Goal: Task Accomplishment & Management: Manage account settings

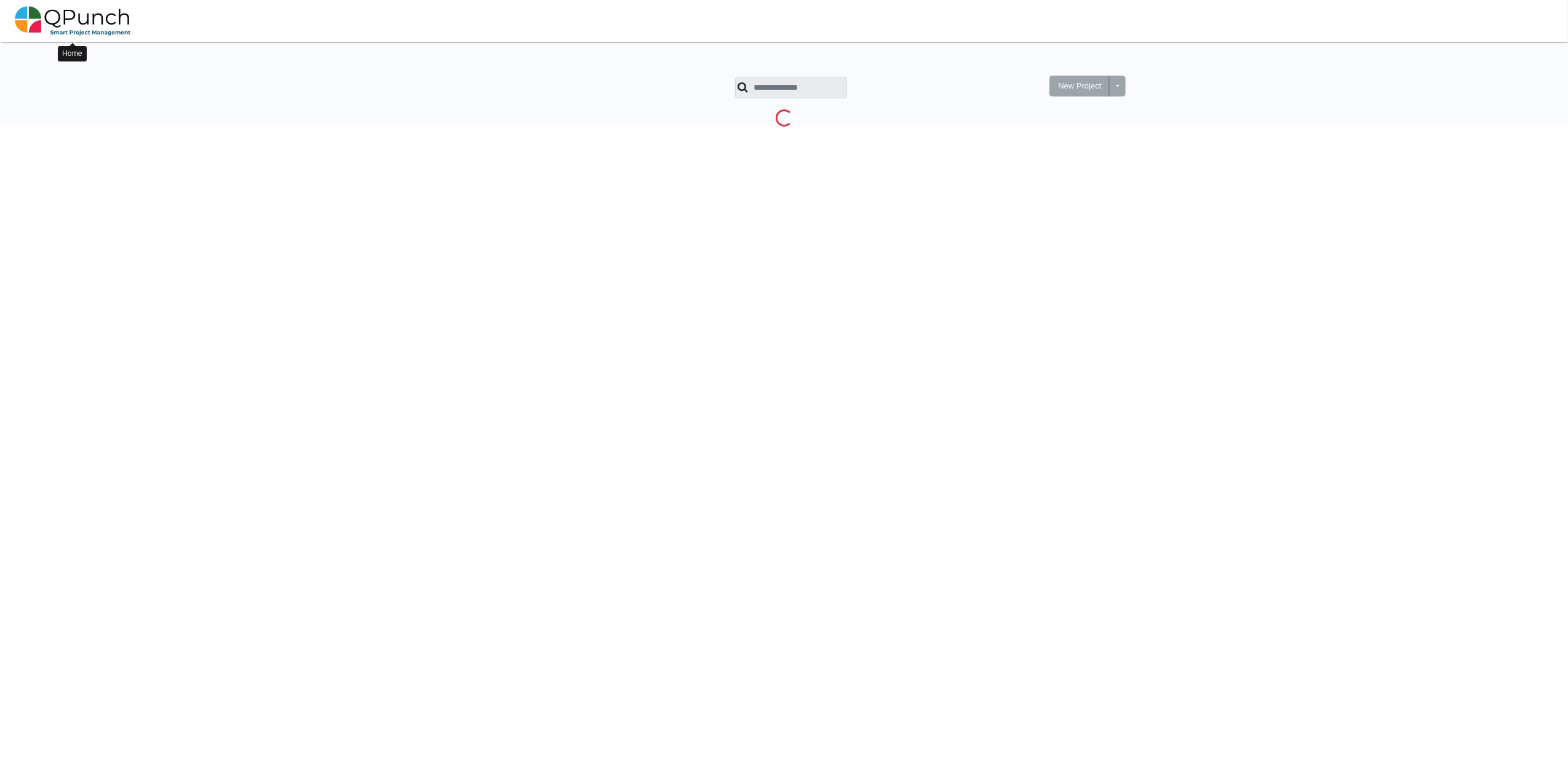
click at [86, 24] on img at bounding box center [72, 21] width 117 height 37
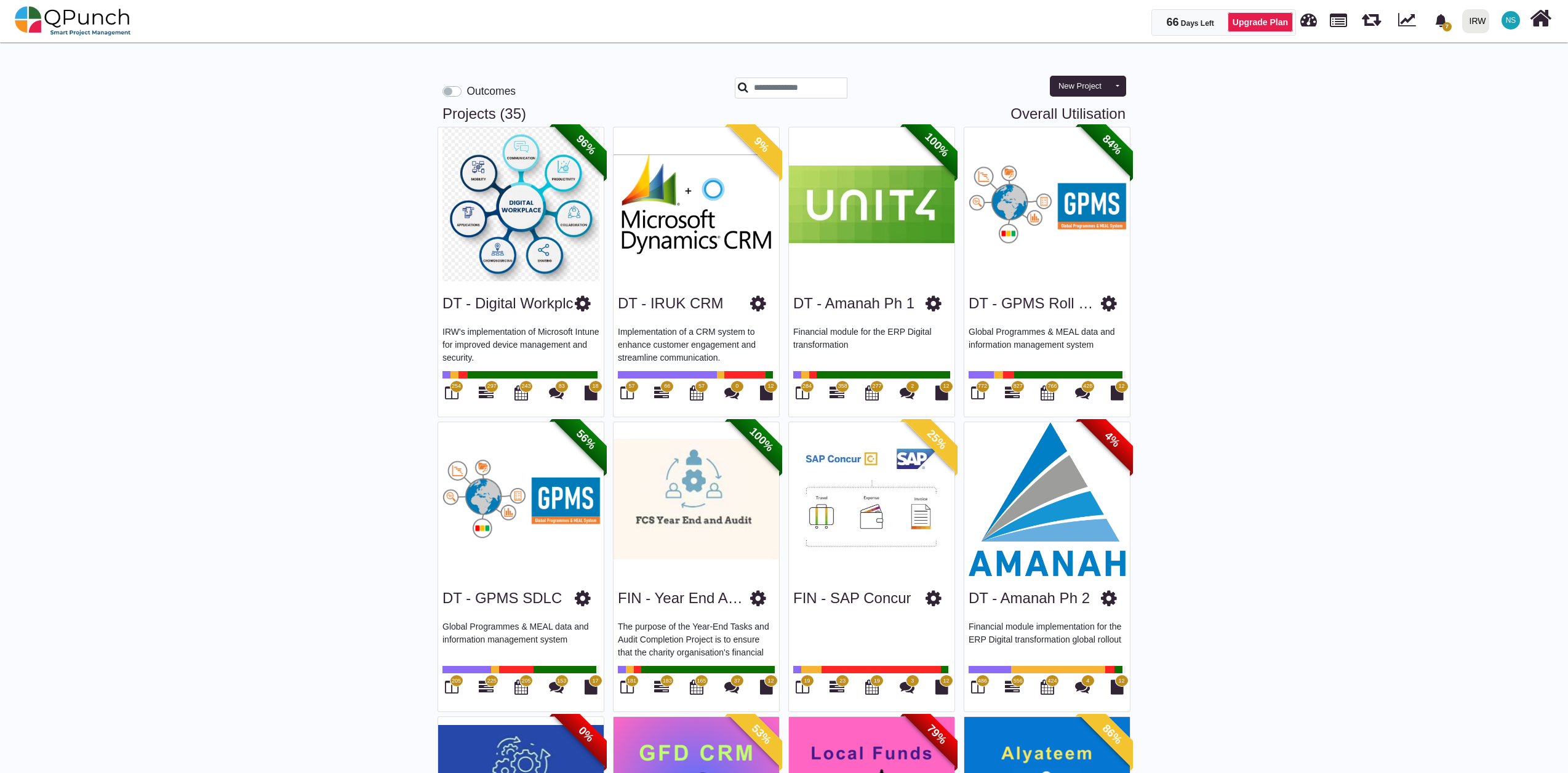
click at [1032, 114] on link "Overall Utilisation" at bounding box center [1067, 114] width 115 height 18
select select "**********"
click at [1040, 107] on link "Overall Utilisation" at bounding box center [1067, 114] width 115 height 18
select select "**********"
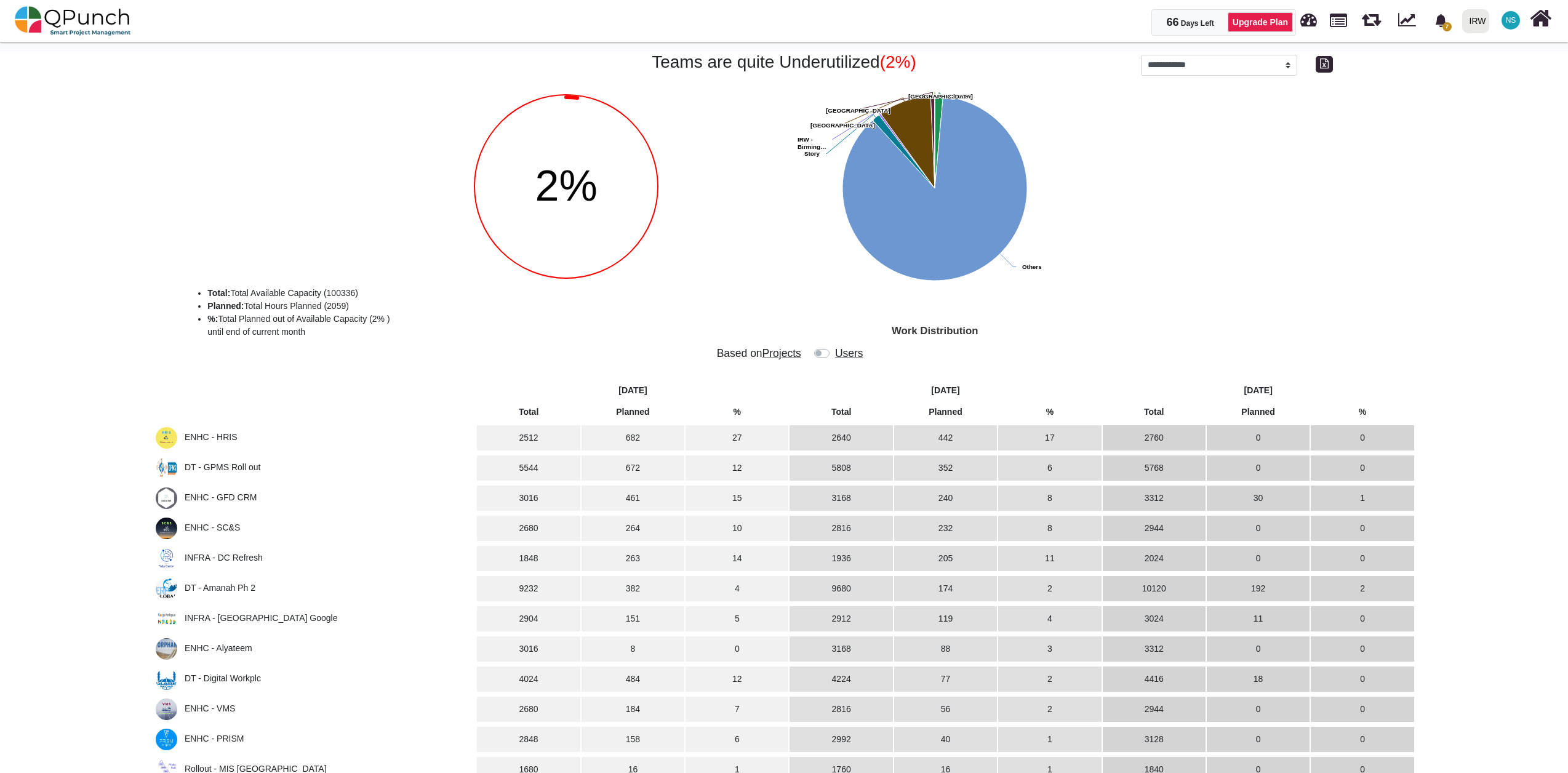
click at [834, 348] on label at bounding box center [834, 348] width 0 height 0
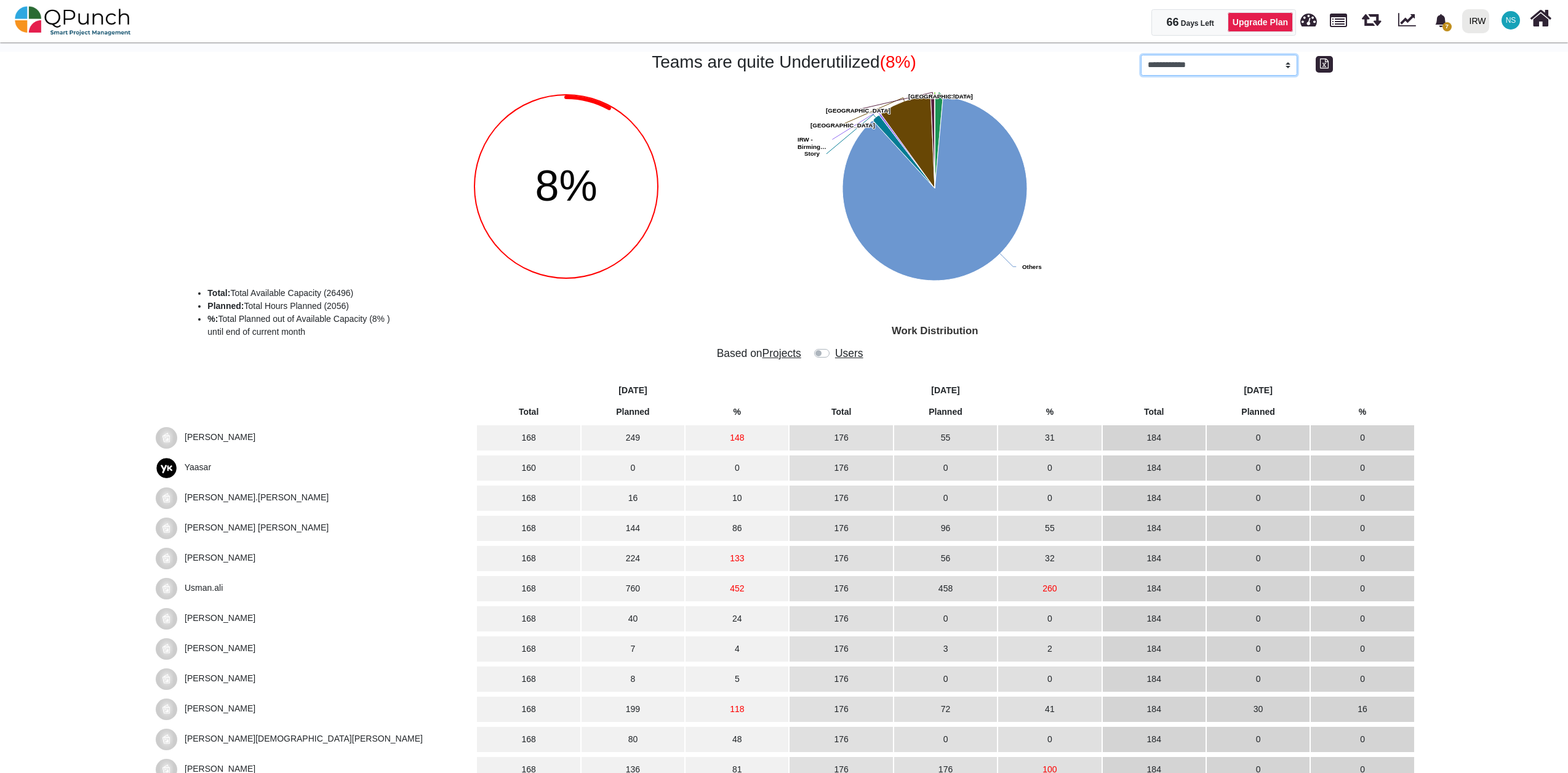
click at [1043, 66] on select "**********" at bounding box center [1219, 65] width 157 height 21
click at [792, 358] on span "Projects" at bounding box center [782, 354] width 39 height 12
click at [779, 355] on span "Projects" at bounding box center [782, 354] width 39 height 12
click at [772, 360] on span "Projects" at bounding box center [782, 354] width 39 height 12
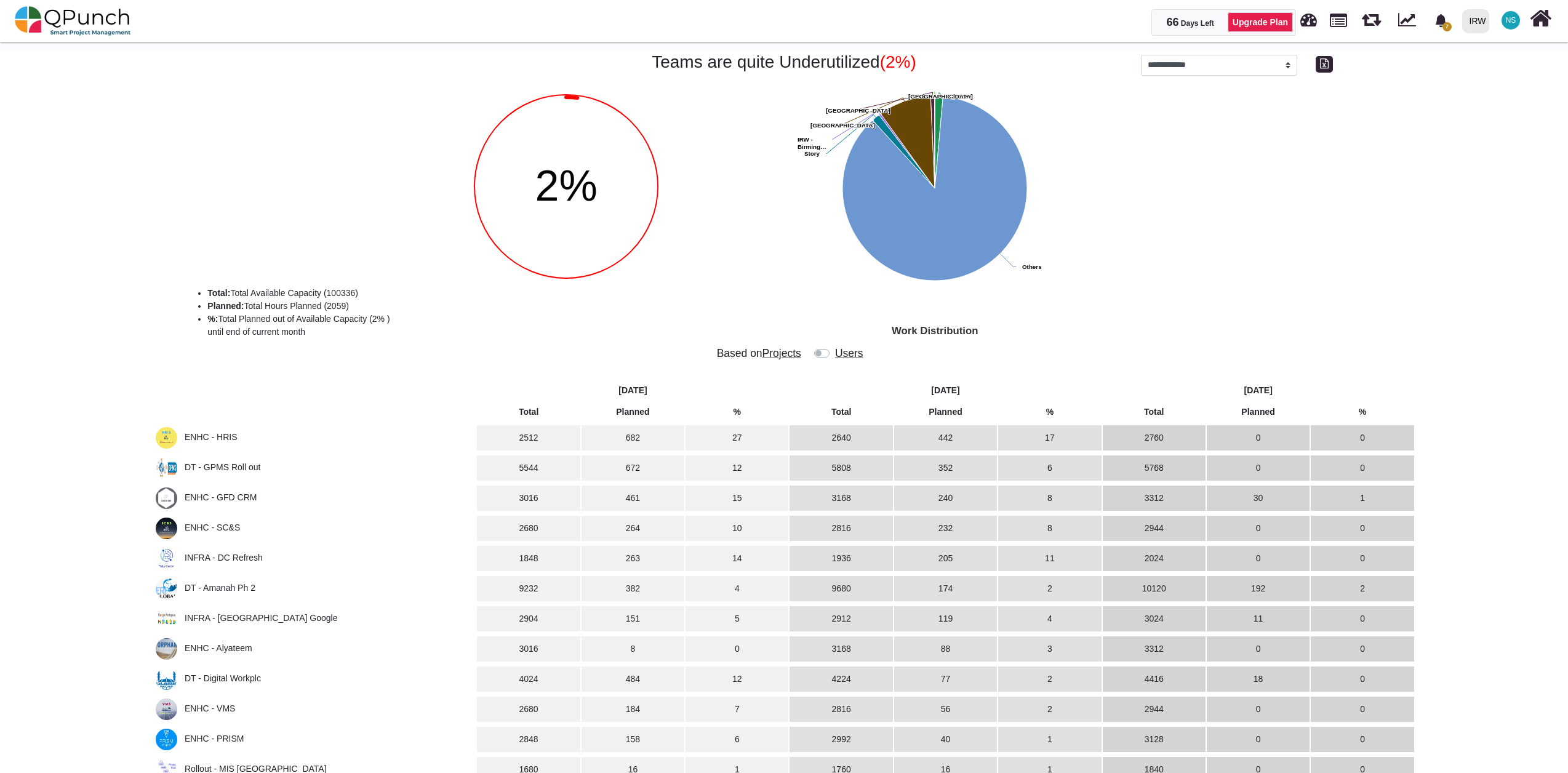
click at [216, 434] on span "ENHC - HRIS" at bounding box center [210, 437] width 53 height 10
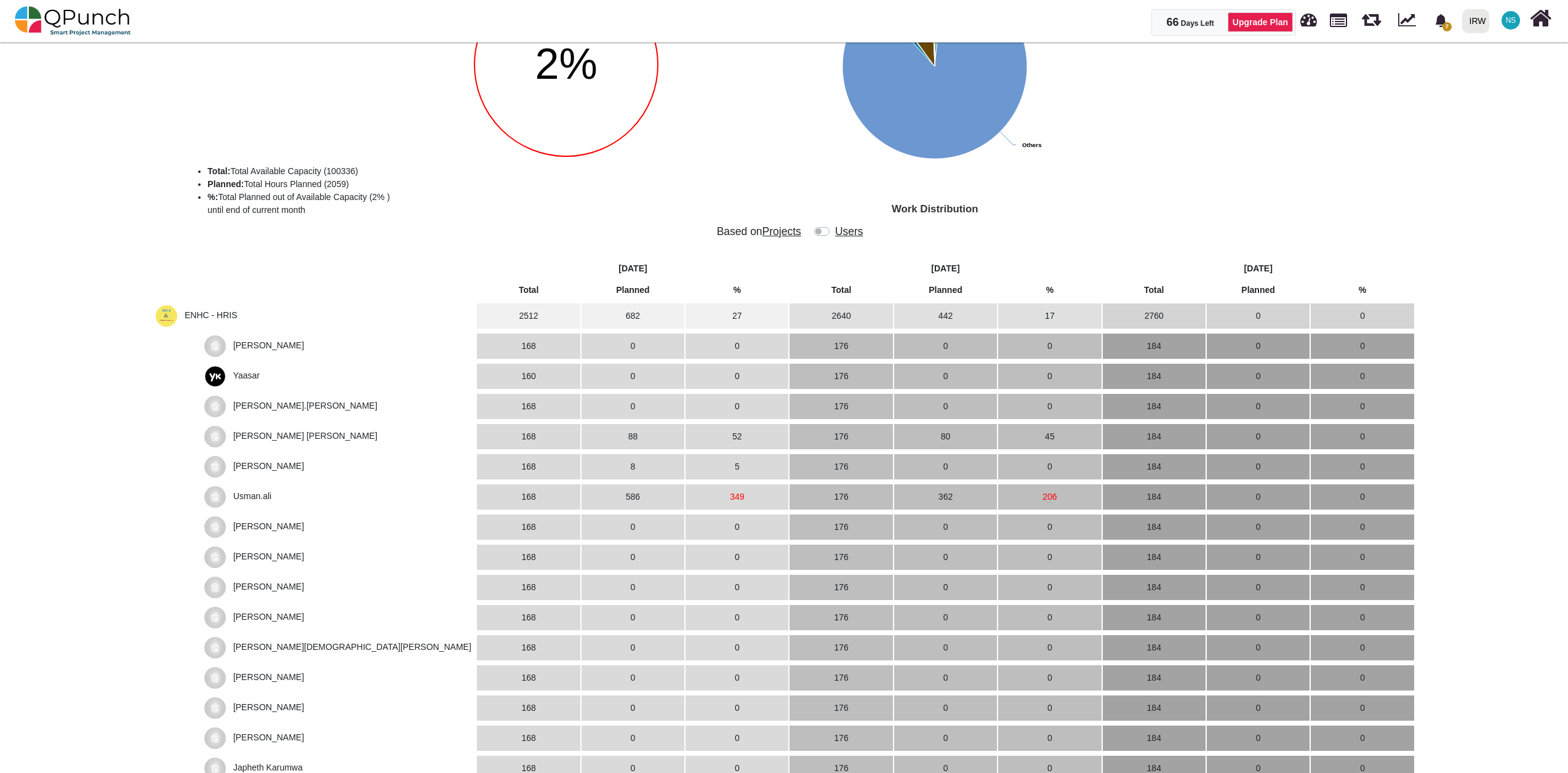
scroll to position [274, 0]
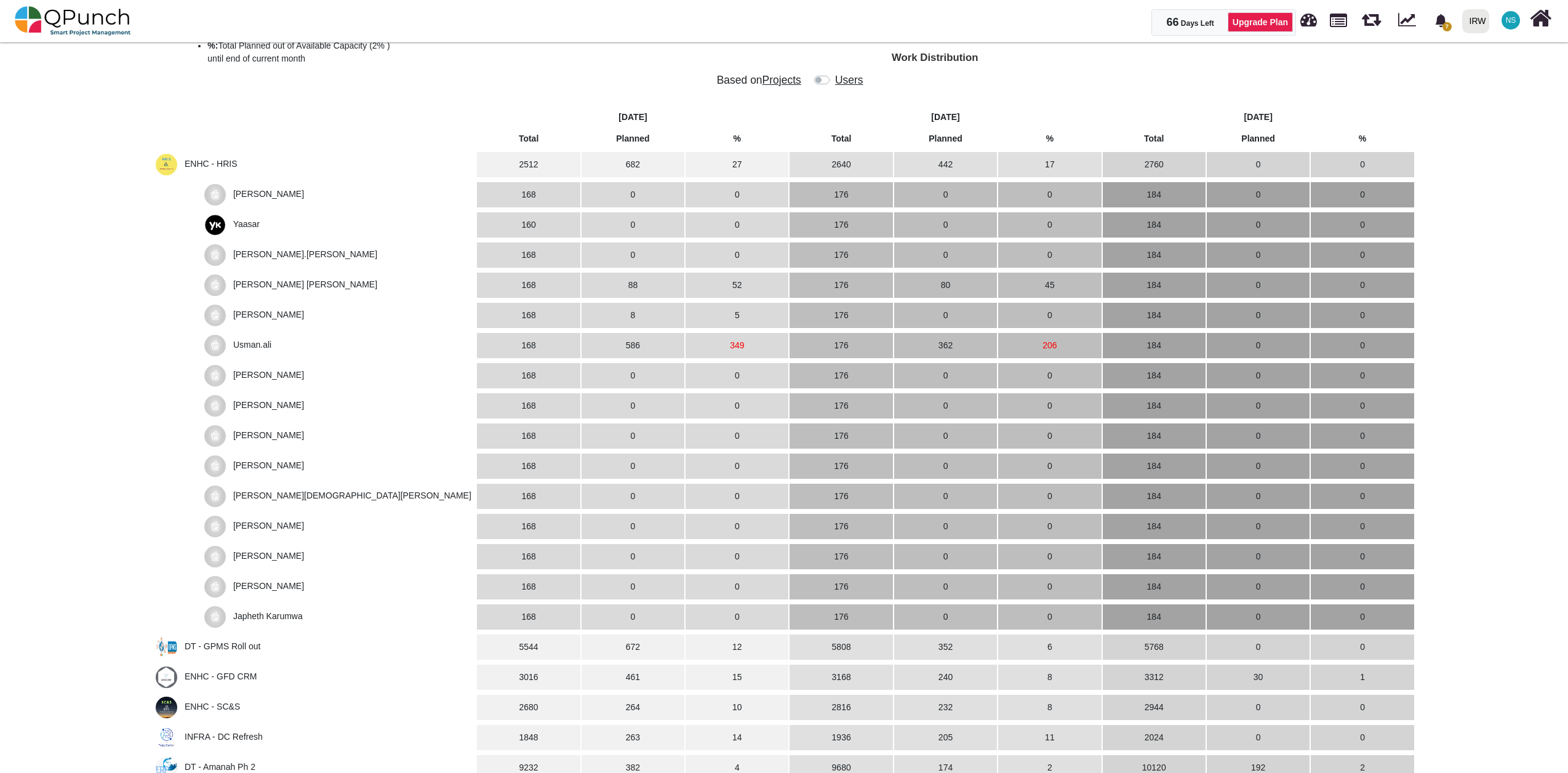
click at [264, 198] on span "[PERSON_NAME]" at bounding box center [268, 194] width 71 height 10
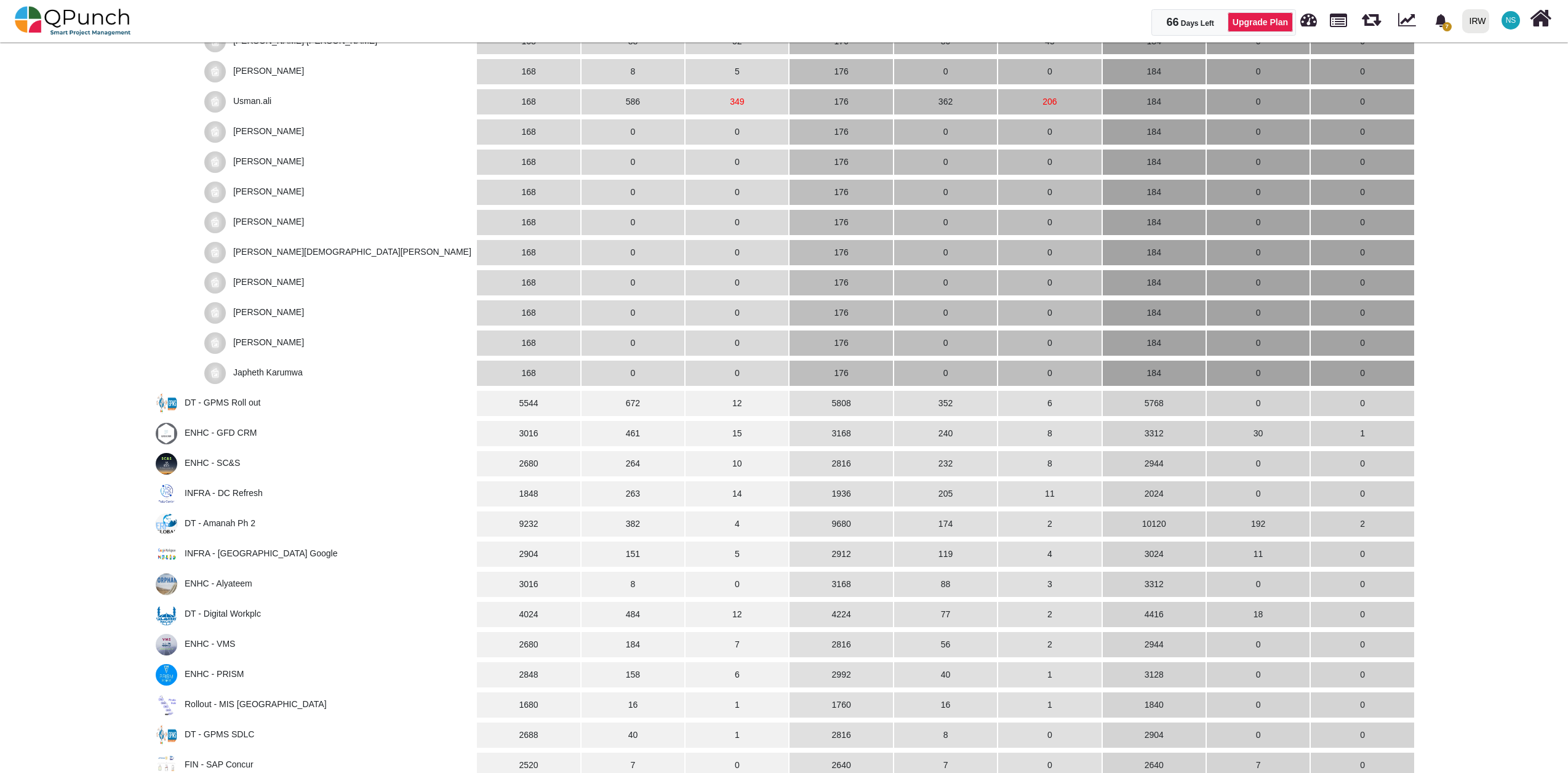
scroll to position [547, 0]
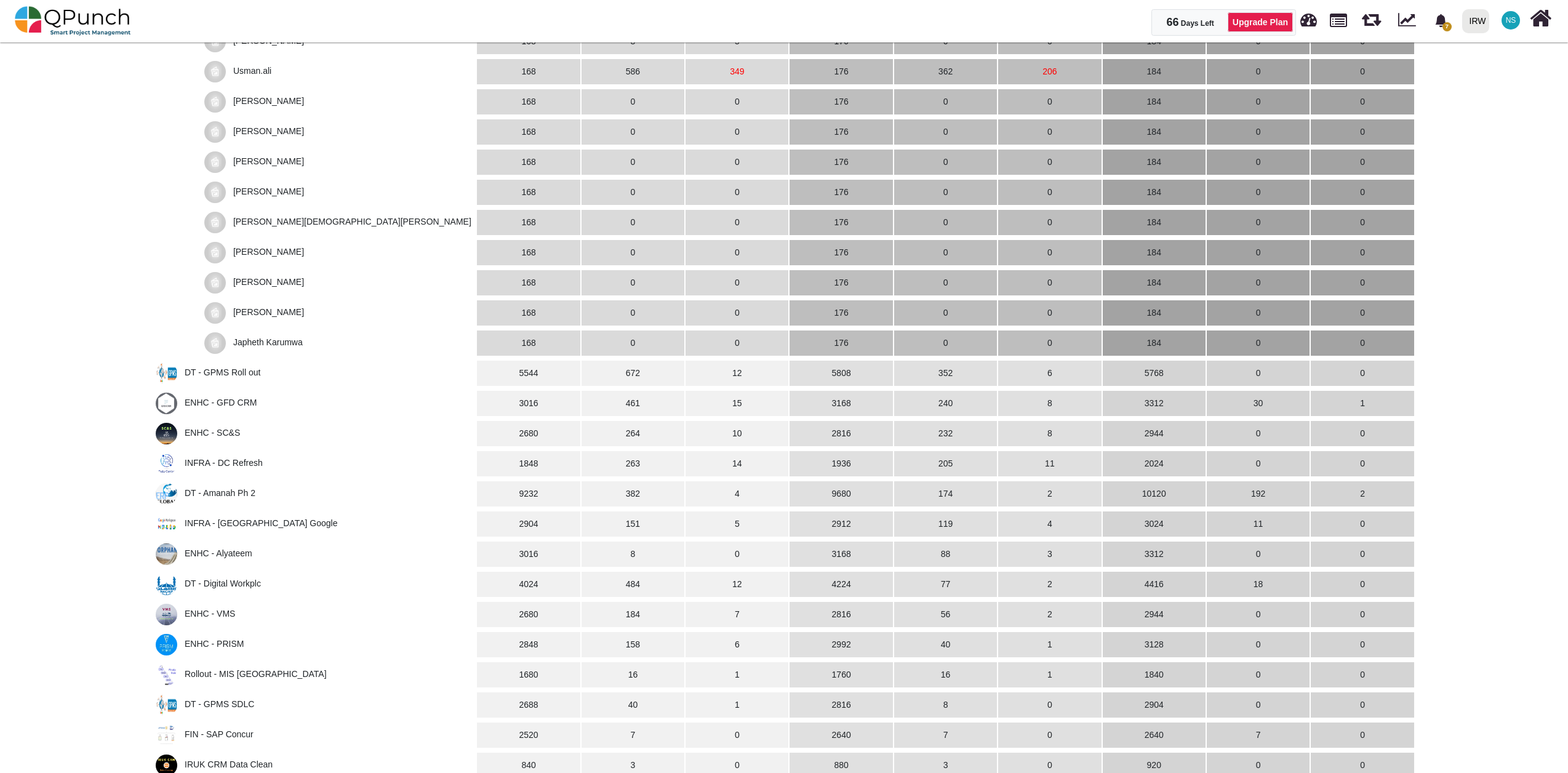
click at [217, 373] on span "DT - GPMS Roll out" at bounding box center [222, 372] width 75 height 10
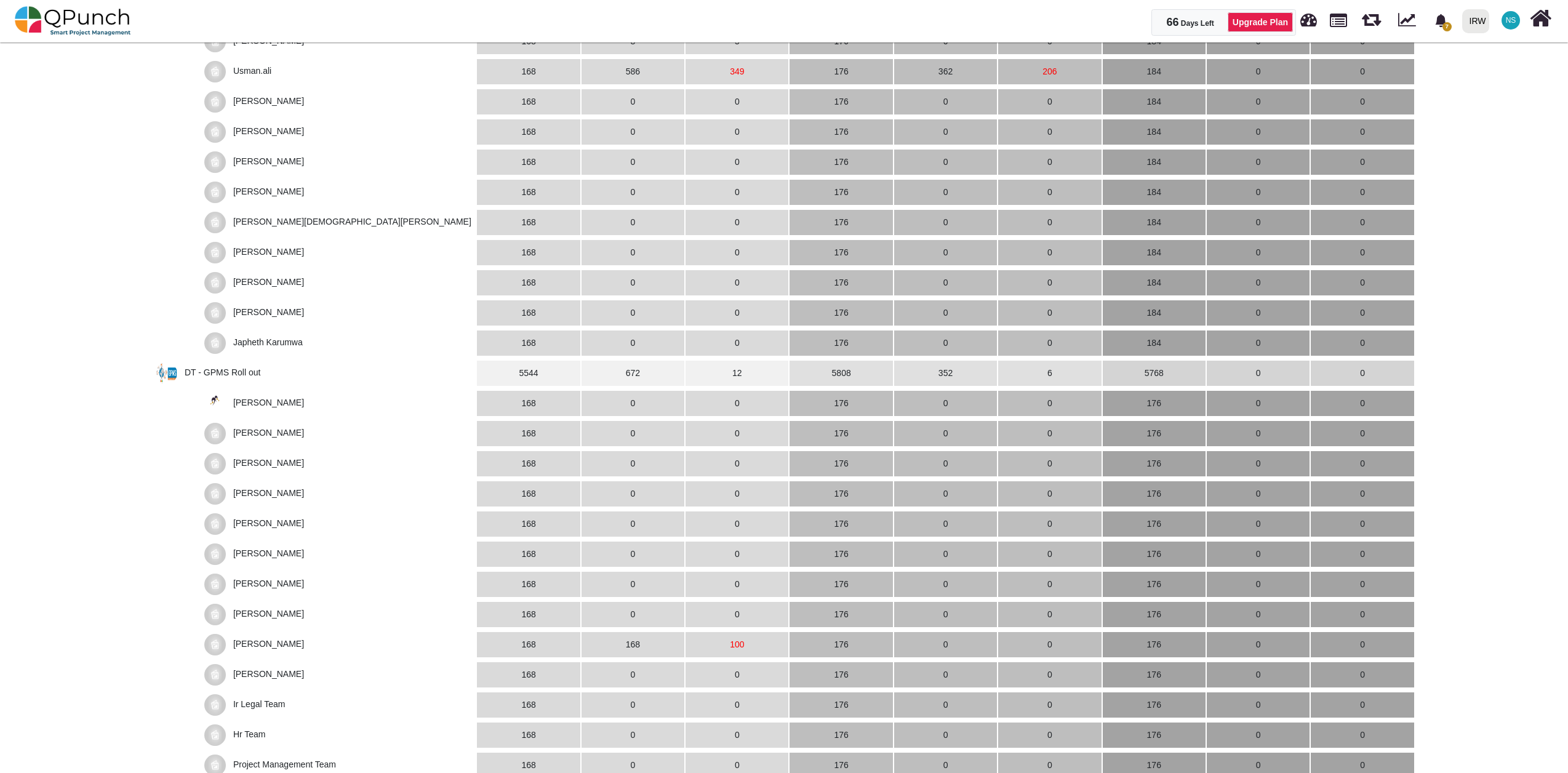
click at [304, 463] on span "[PERSON_NAME]" at bounding box center [268, 463] width 71 height 10
drag, startPoint x: 306, startPoint y: 463, endPoint x: 341, endPoint y: 528, distance: 73.8
click at [341, 477] on span "[PERSON_NAME]" at bounding box center [339, 524] width 270 height 21
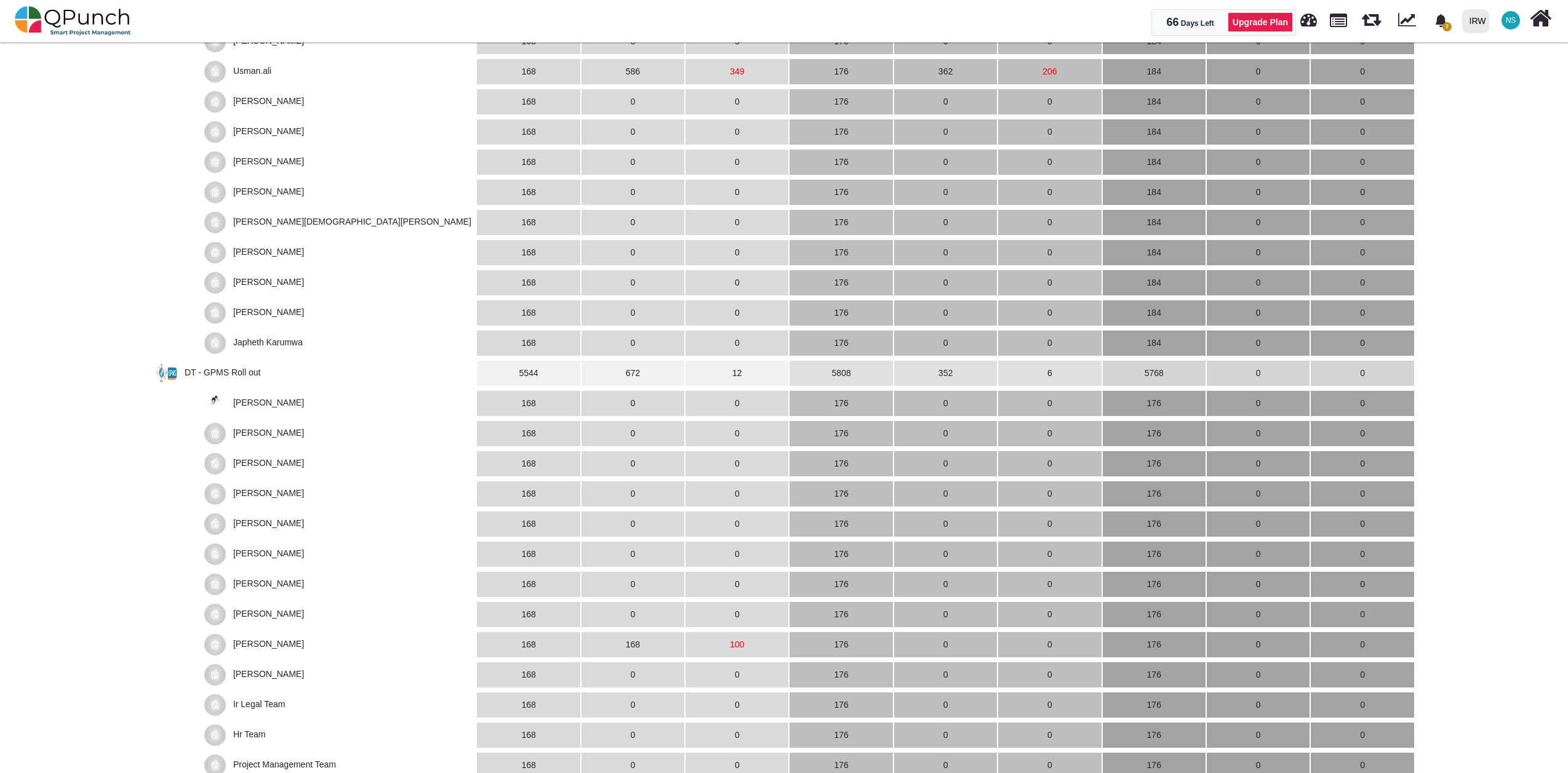
scroll to position [0, 0]
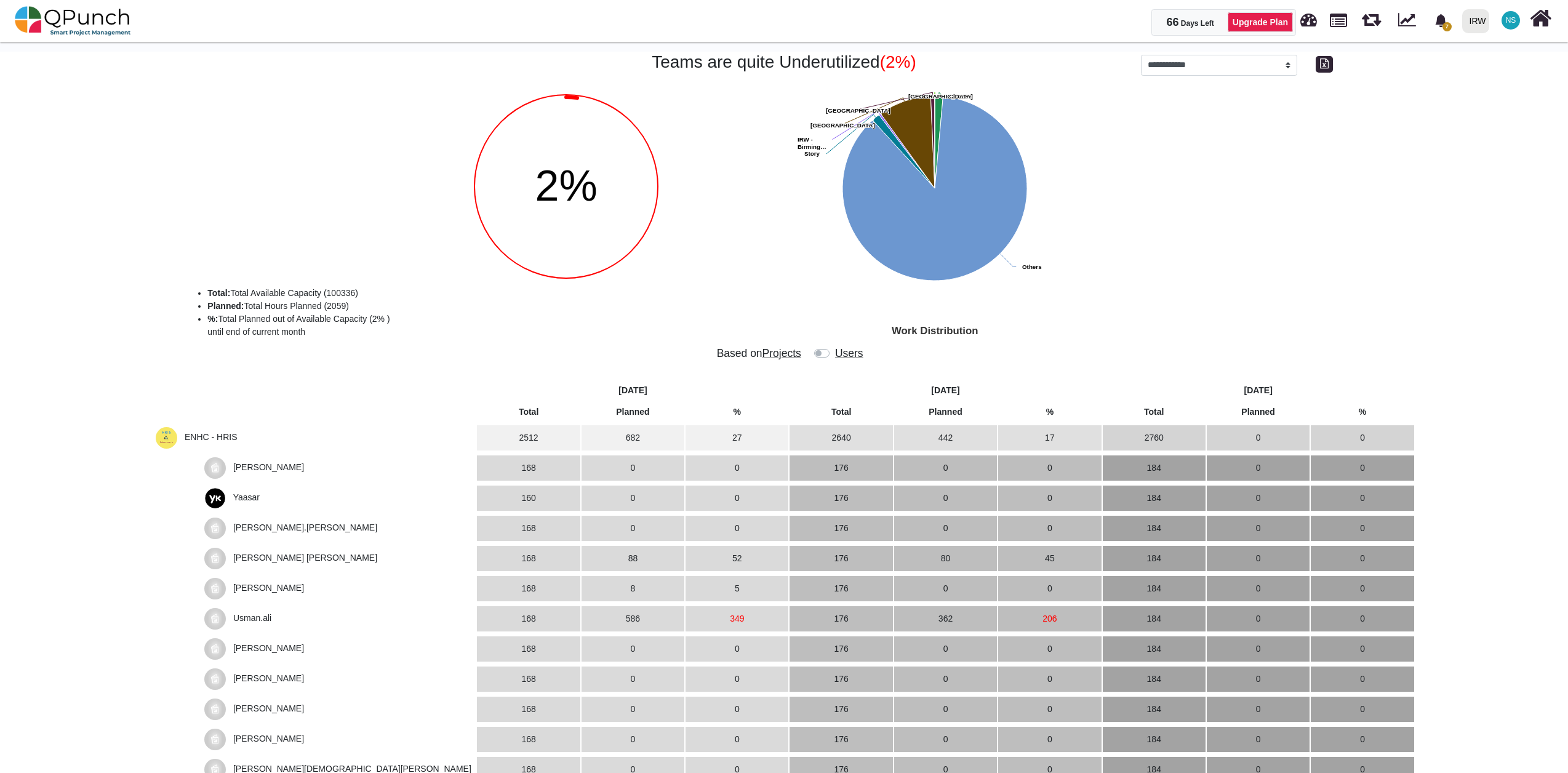
click at [830, 355] on div at bounding box center [824, 356] width 20 height 18
click at [834, 348] on label at bounding box center [834, 348] width 0 height 0
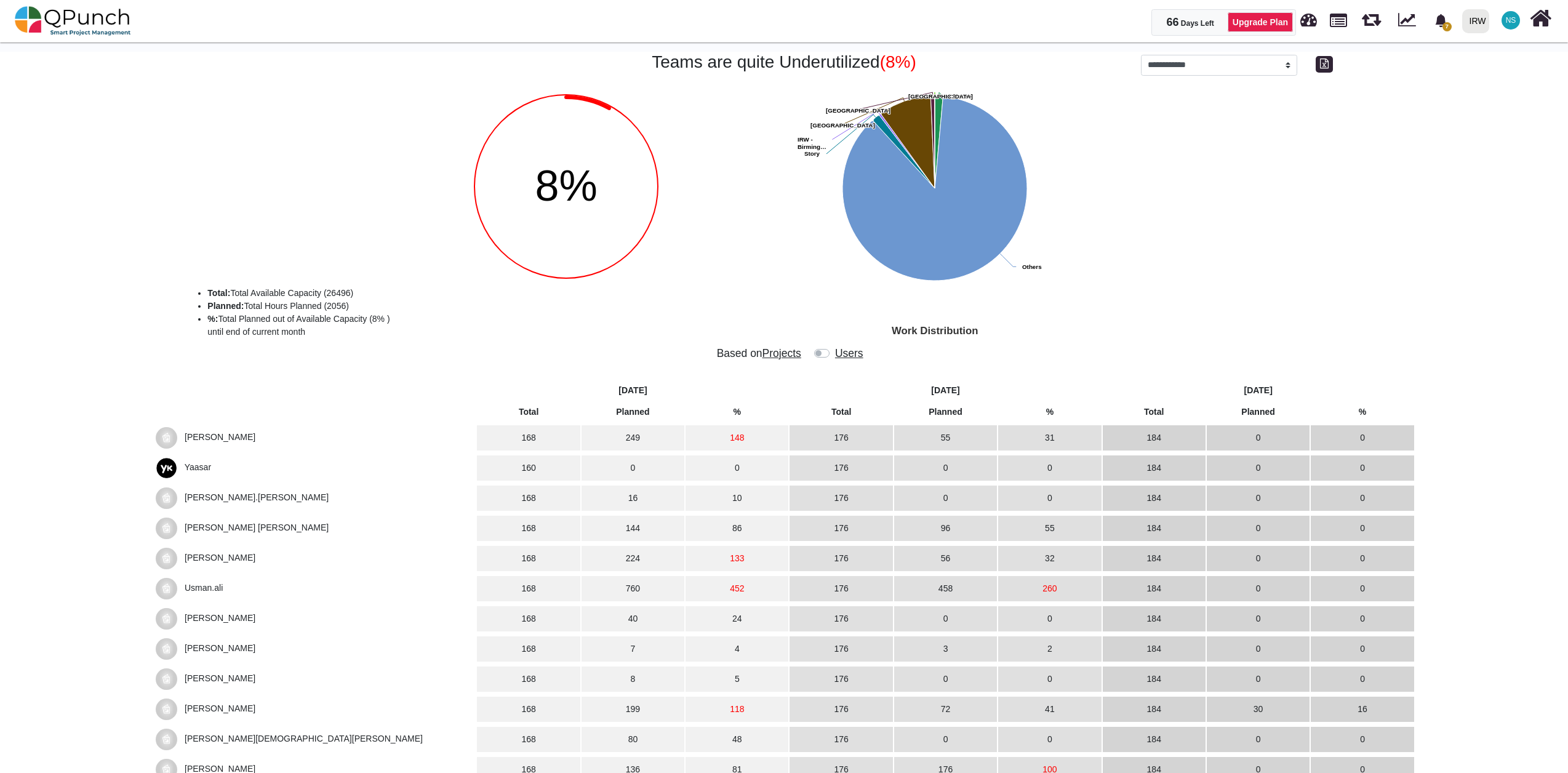
click at [206, 437] on span "[PERSON_NAME]" at bounding box center [219, 437] width 71 height 10
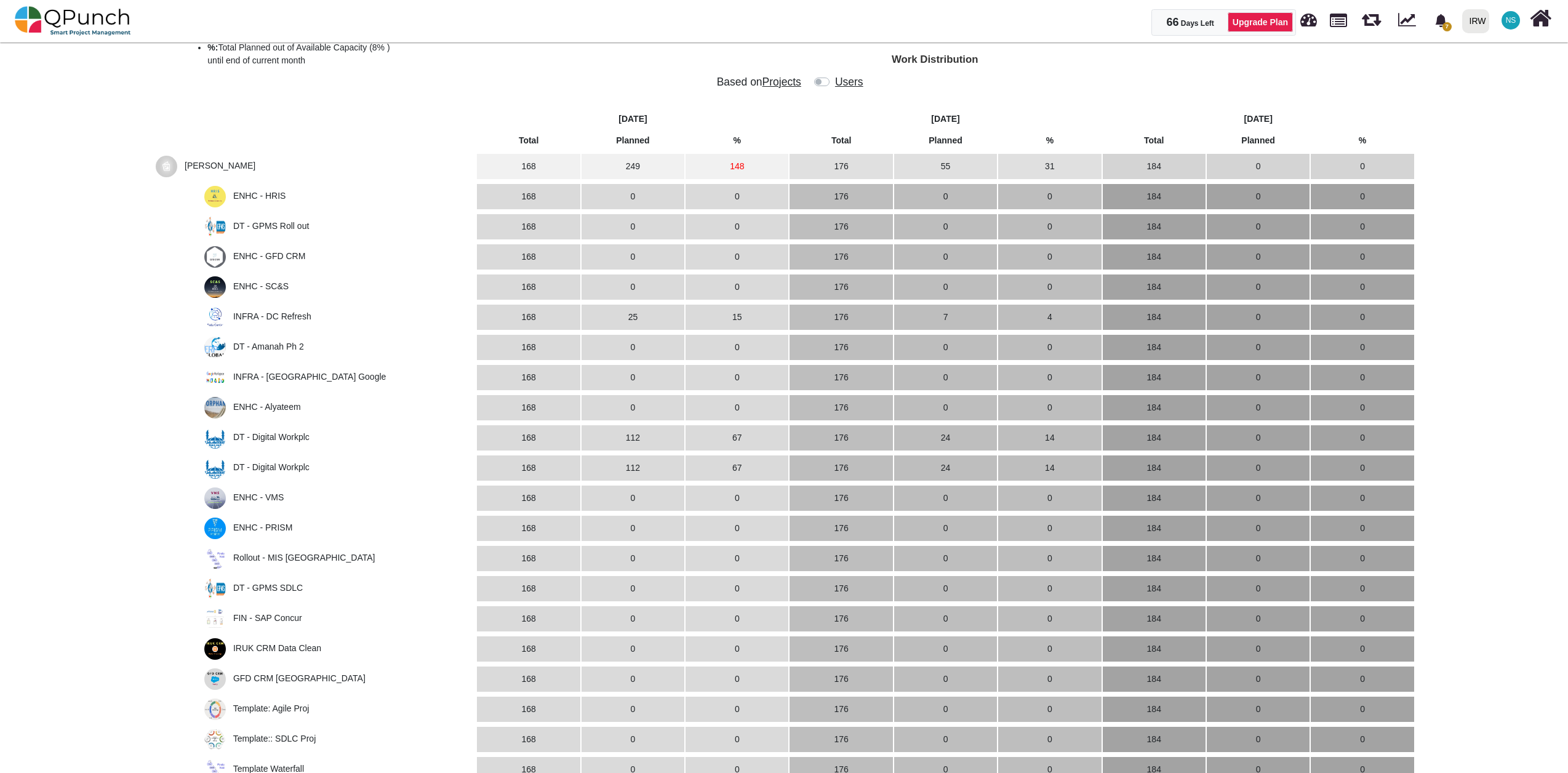
scroll to position [136, 0]
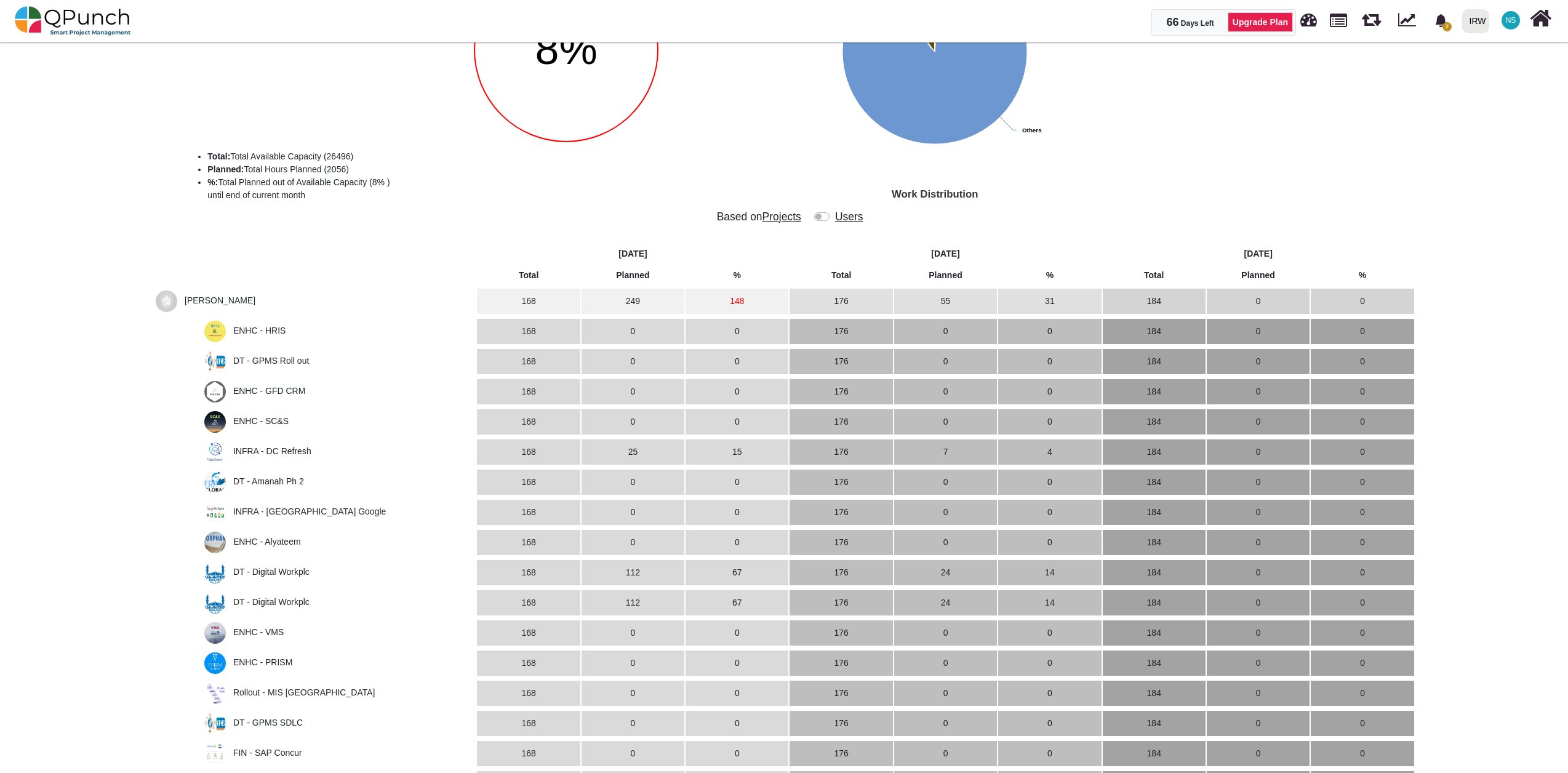
click at [227, 301] on span "[PERSON_NAME]" at bounding box center [219, 300] width 71 height 10
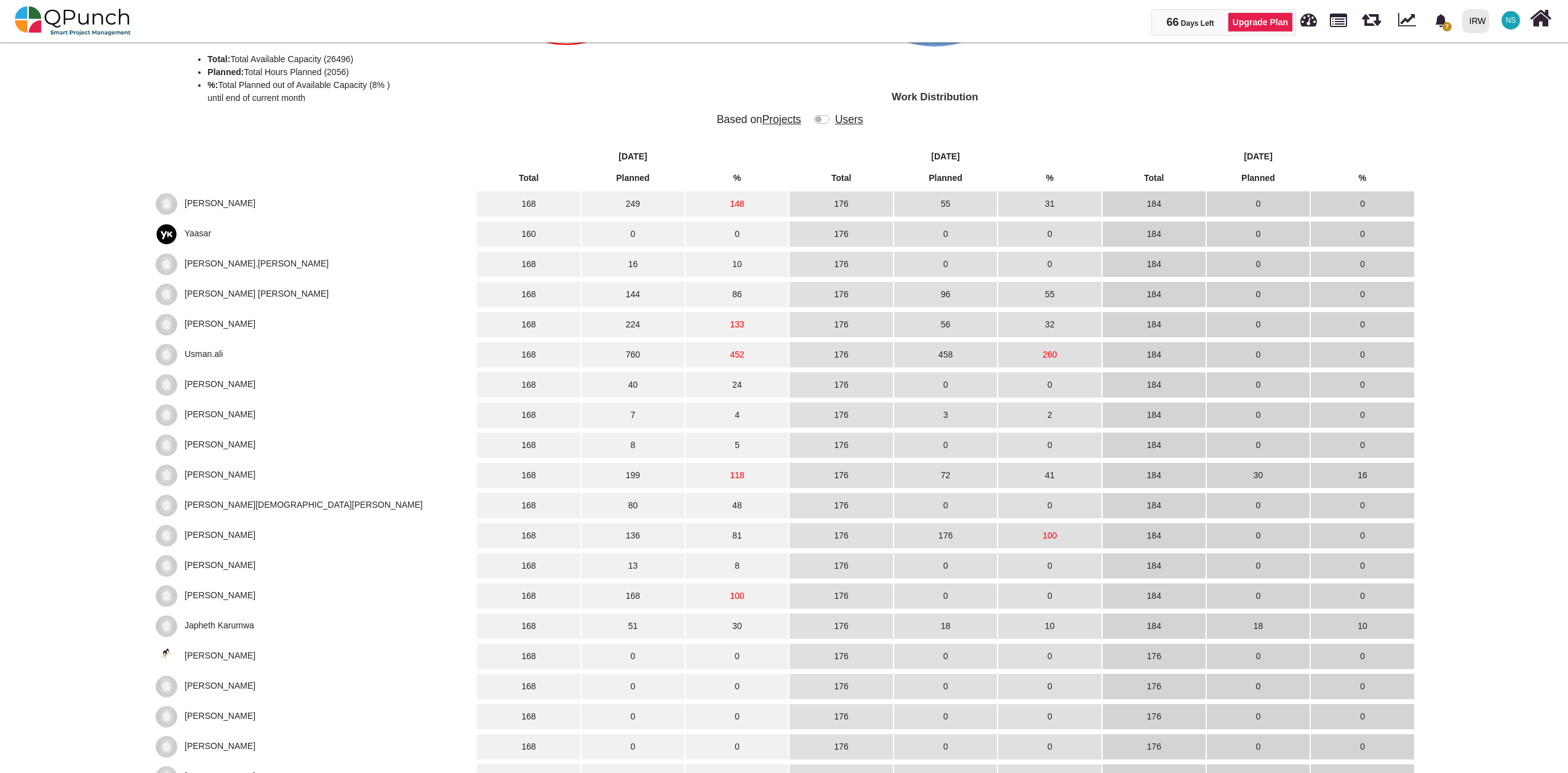
scroll to position [274, 0]
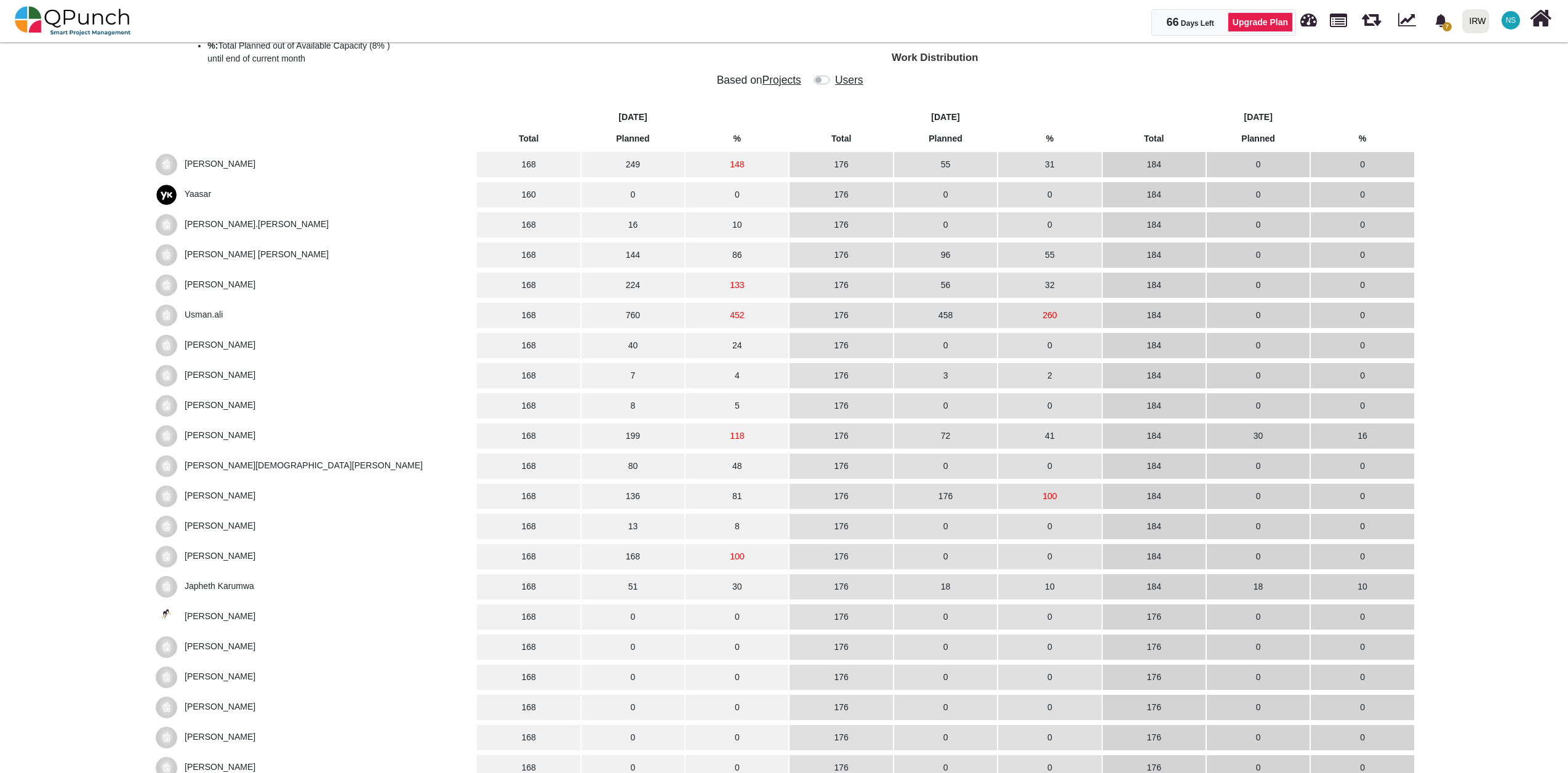
click at [224, 438] on span "[PERSON_NAME]" at bounding box center [219, 435] width 71 height 10
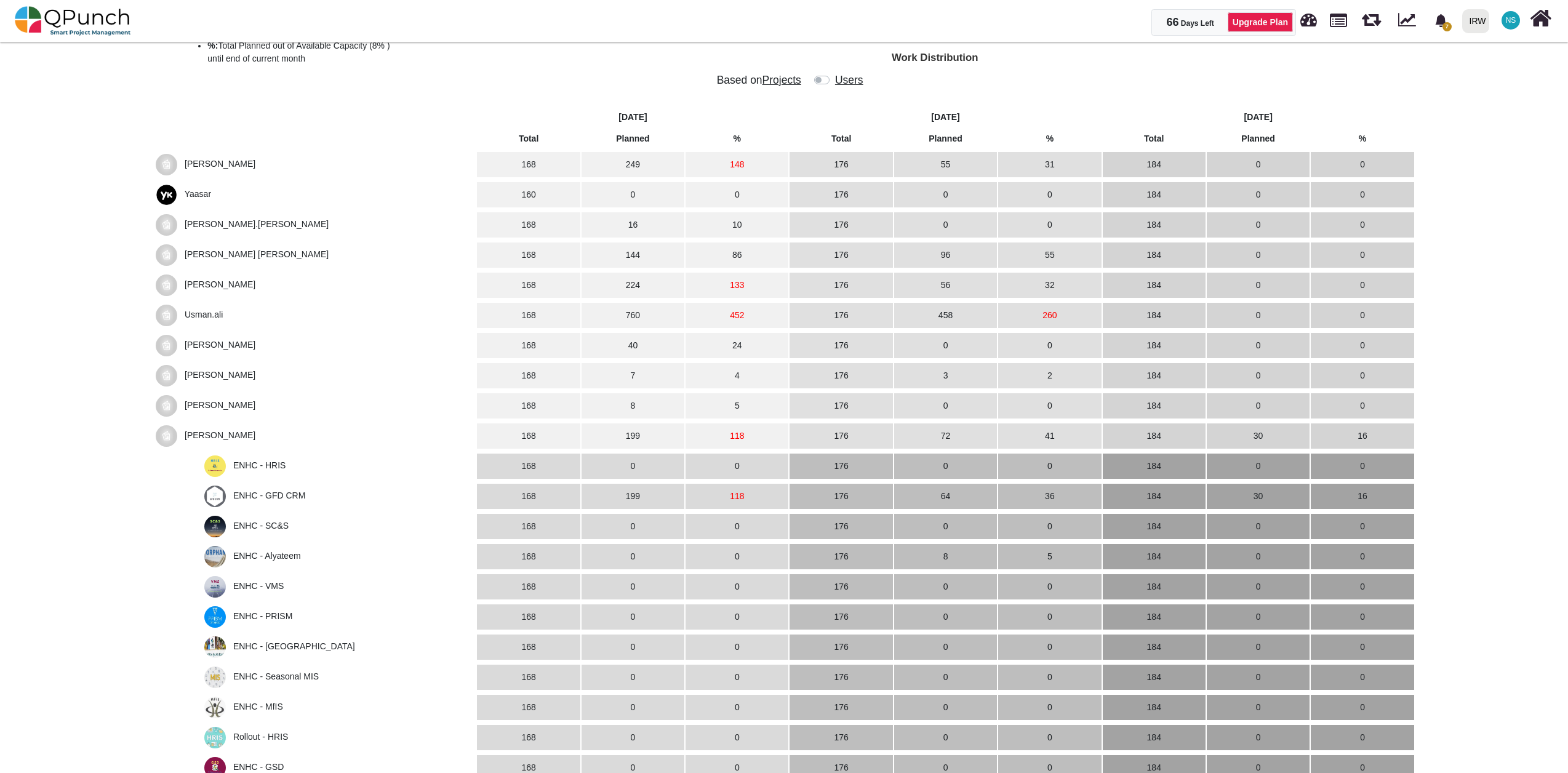
click at [277, 466] on span "ENHC - HRIS" at bounding box center [259, 465] width 53 height 10
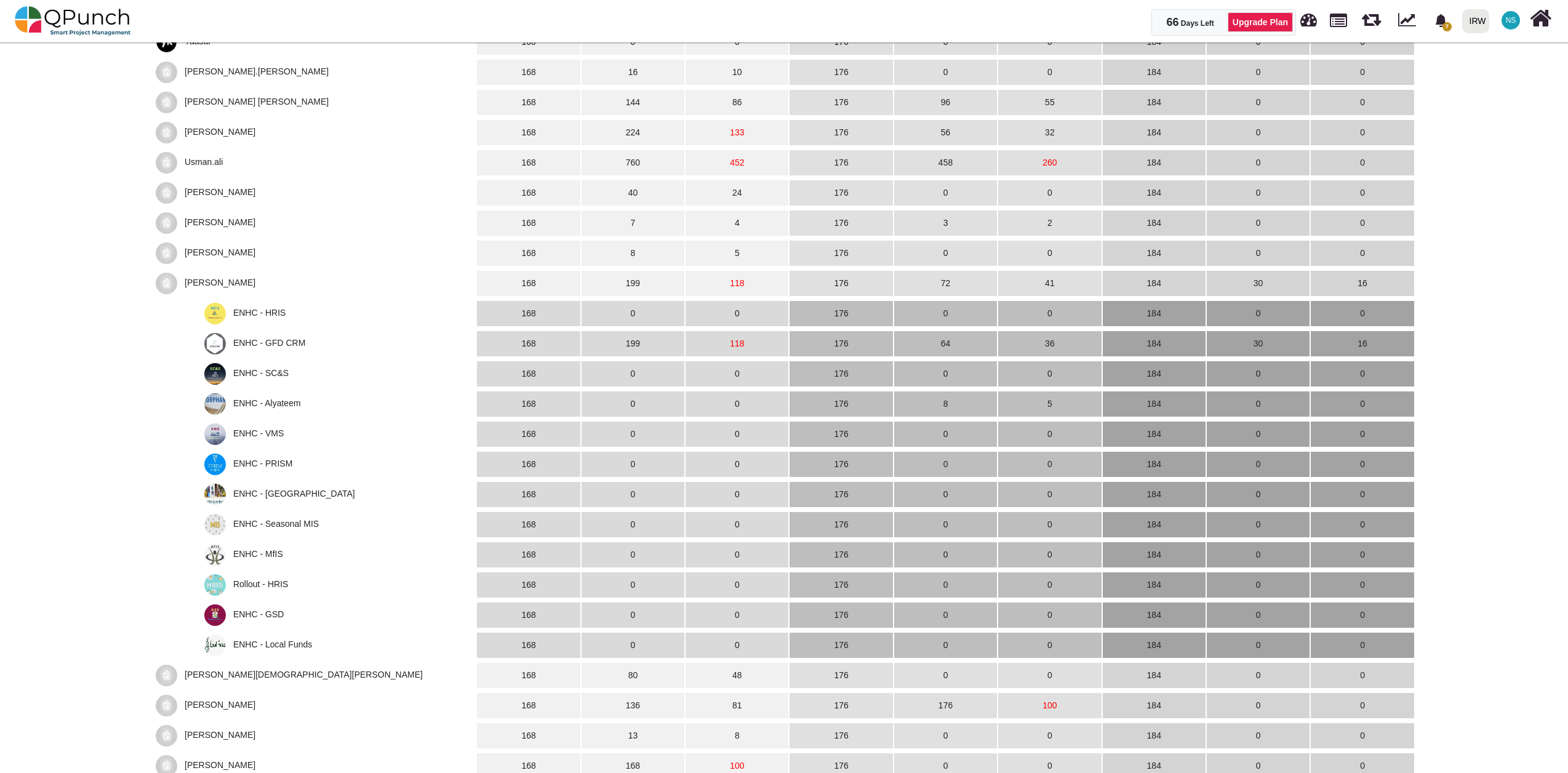
scroll to position [547, 0]
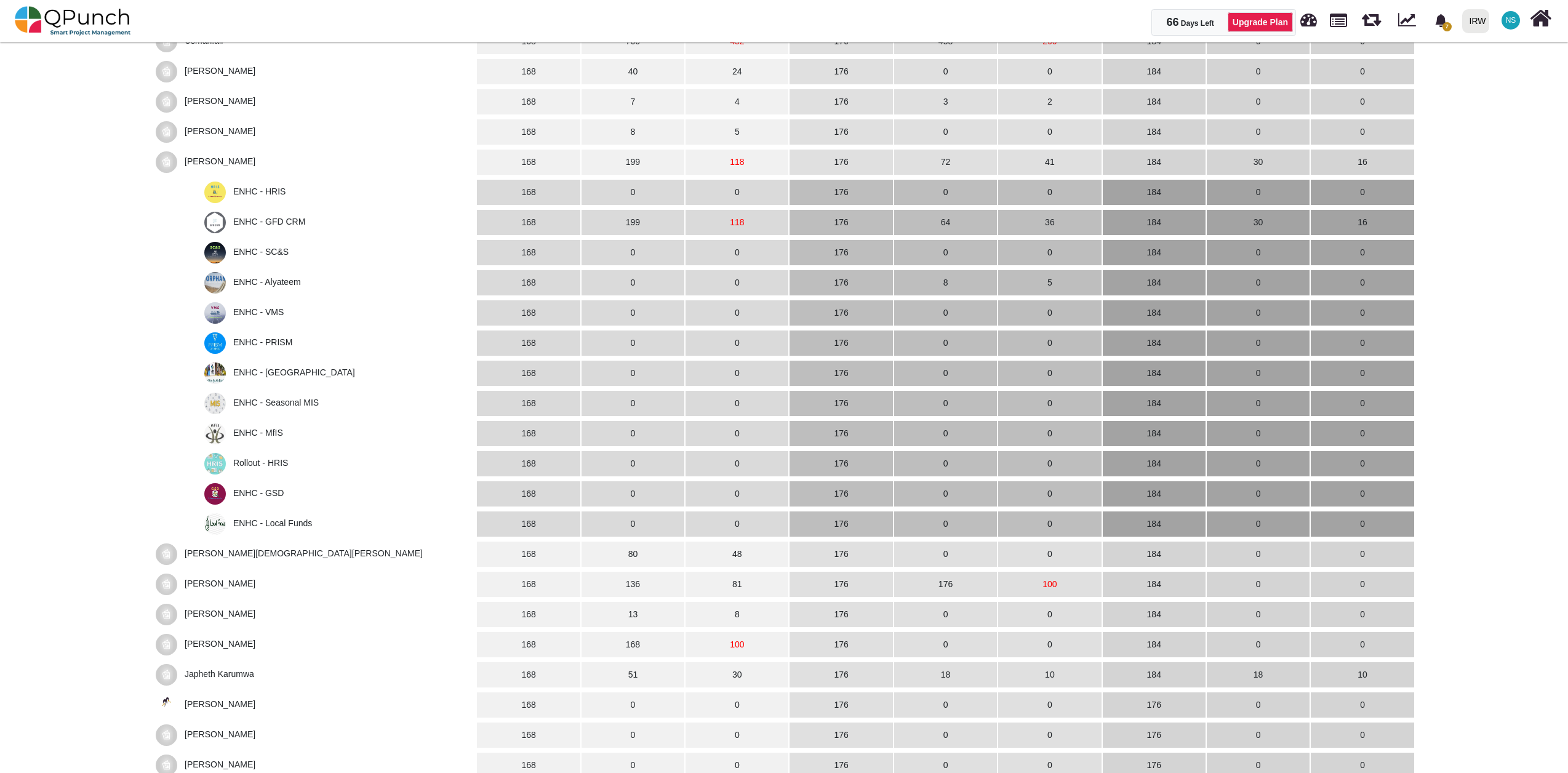
click at [258, 194] on span "ENHC - HRIS" at bounding box center [259, 191] width 53 height 10
click at [296, 222] on span "ENHC - GFD CRM" at bounding box center [269, 221] width 72 height 10
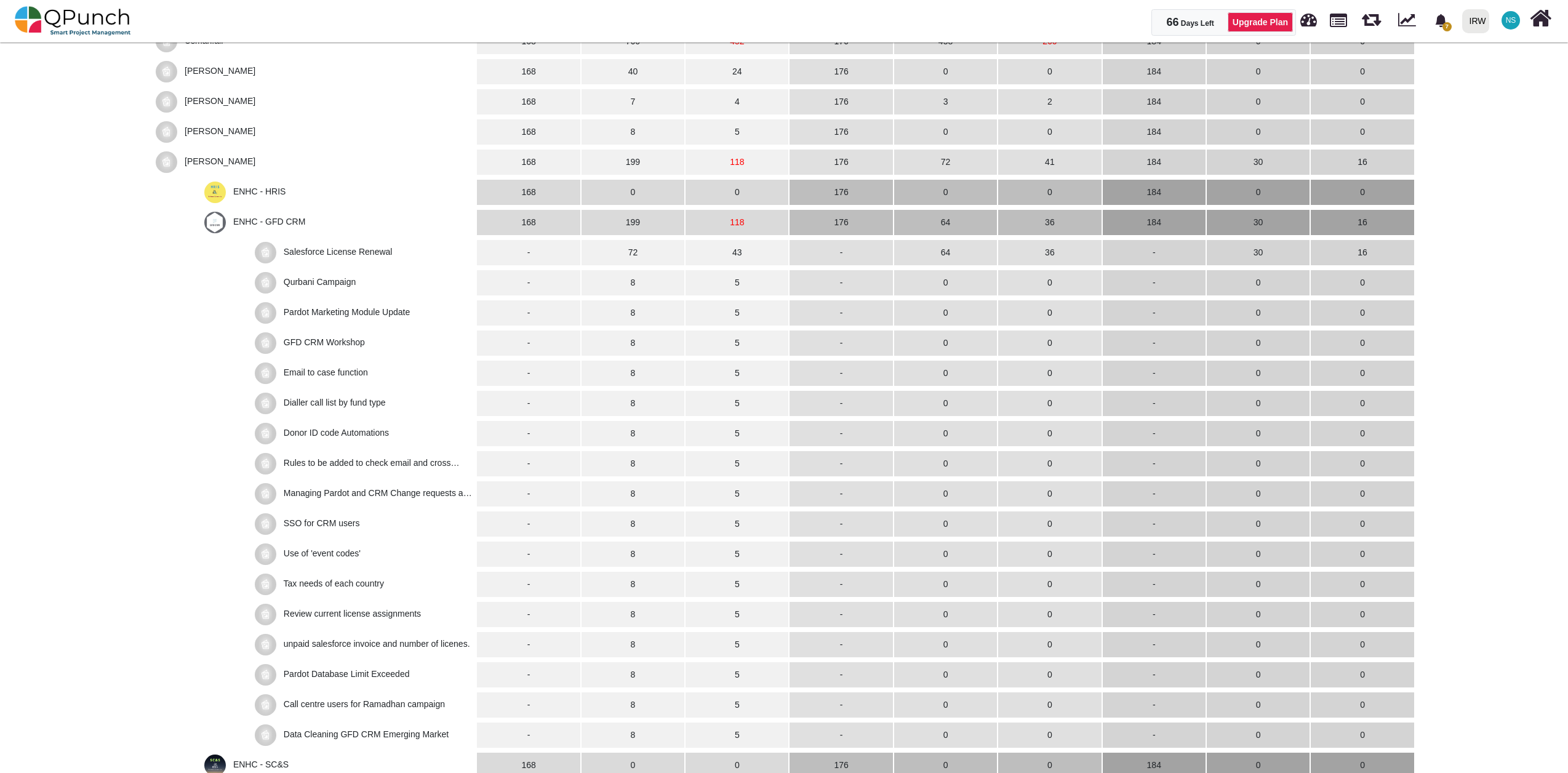
click at [251, 226] on span "ENHC - GFD CRM" at bounding box center [269, 221] width 72 height 10
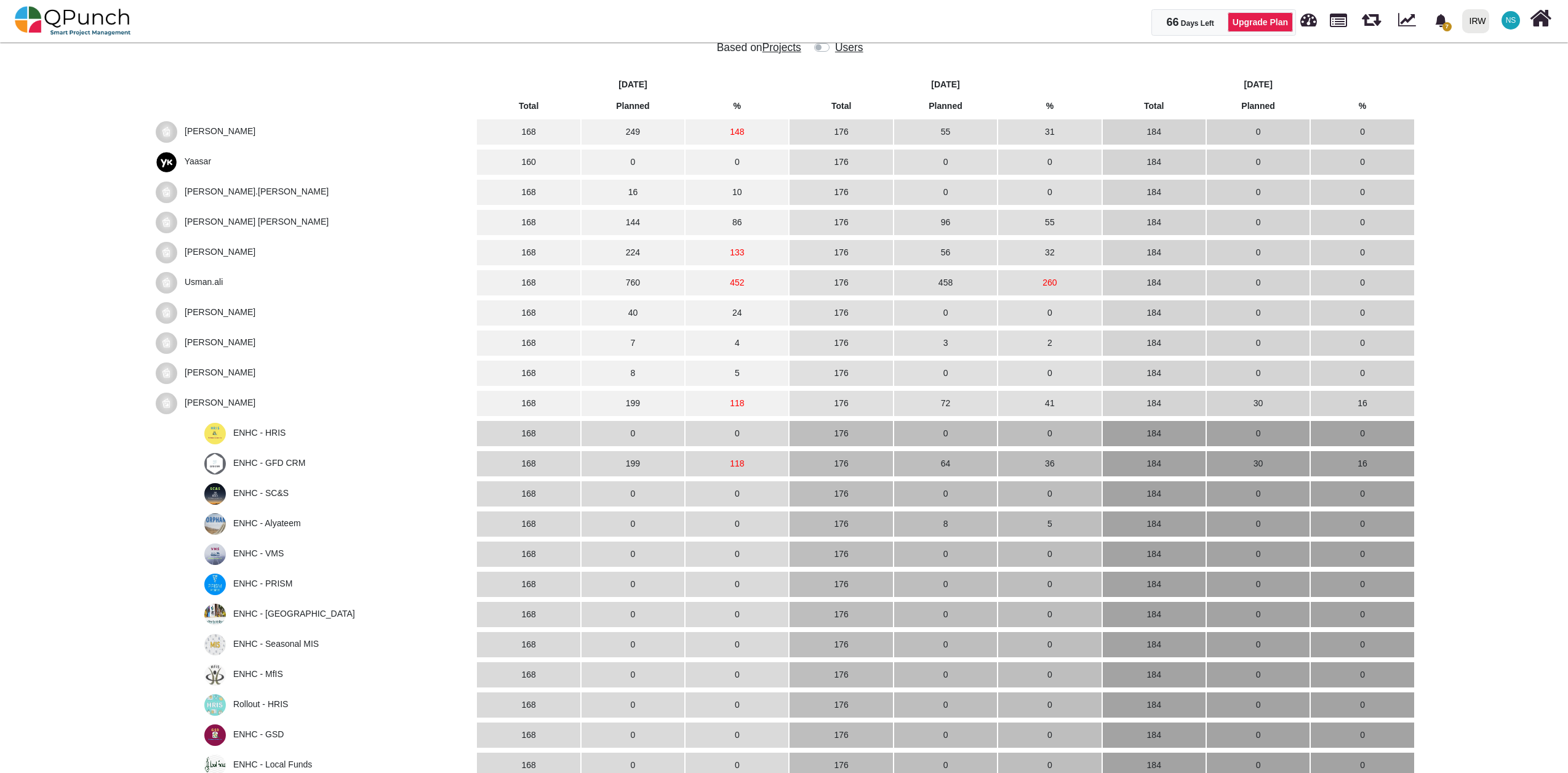
scroll to position [136, 0]
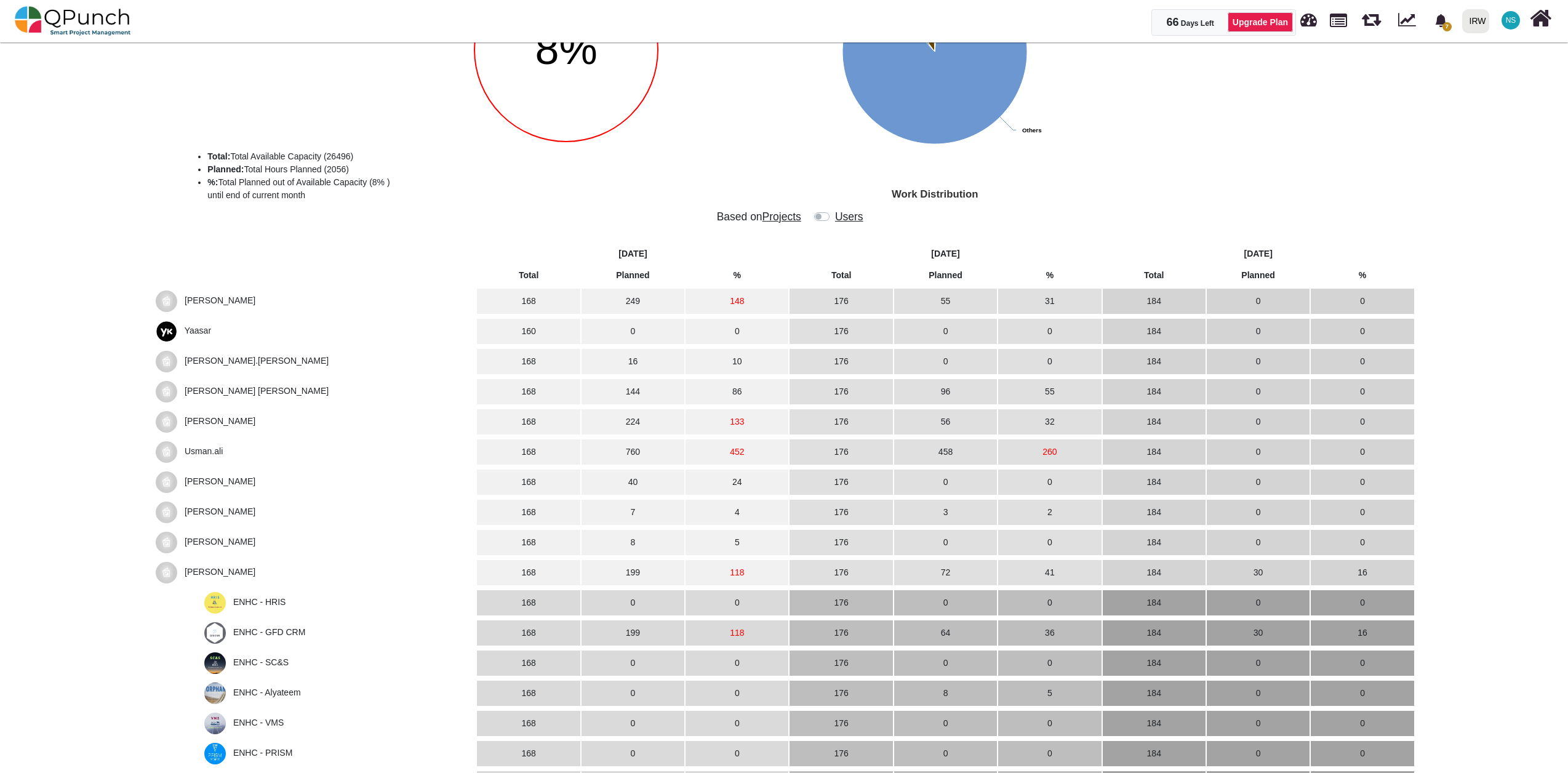
click at [190, 477] on span "[PERSON_NAME]" at bounding box center [219, 572] width 71 height 10
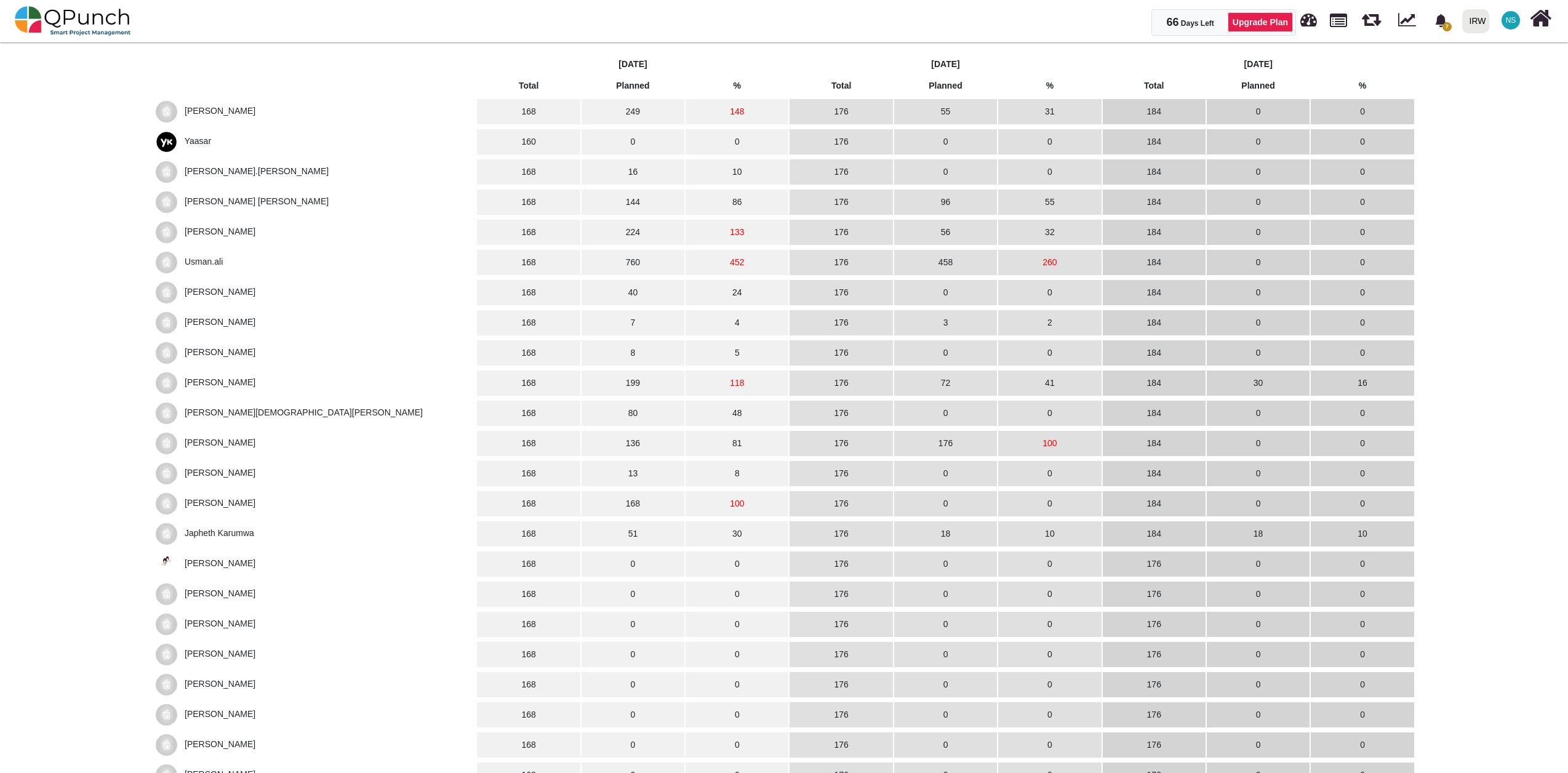
scroll to position [274, 0]
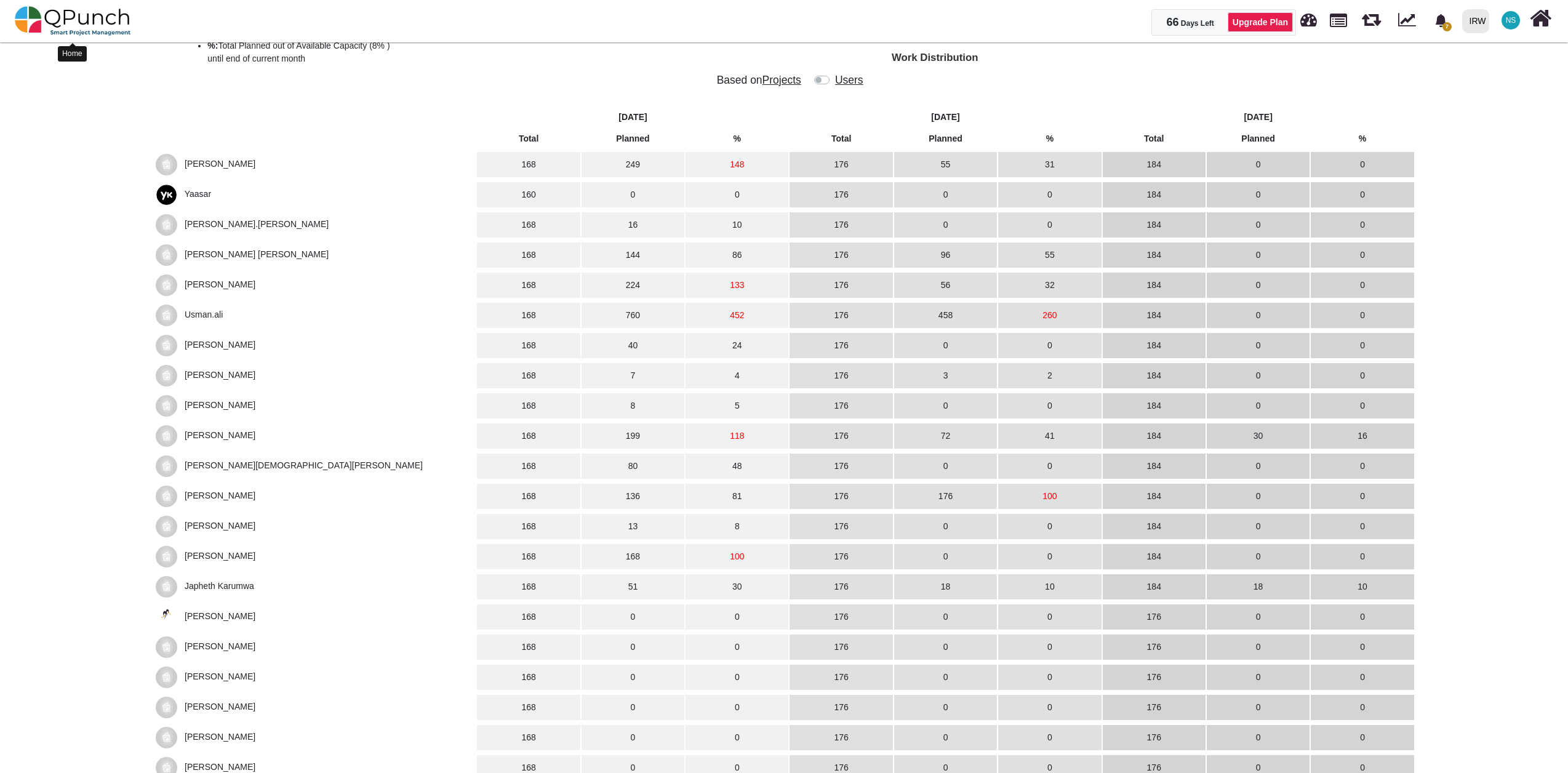
click at [88, 20] on img at bounding box center [72, 21] width 117 height 37
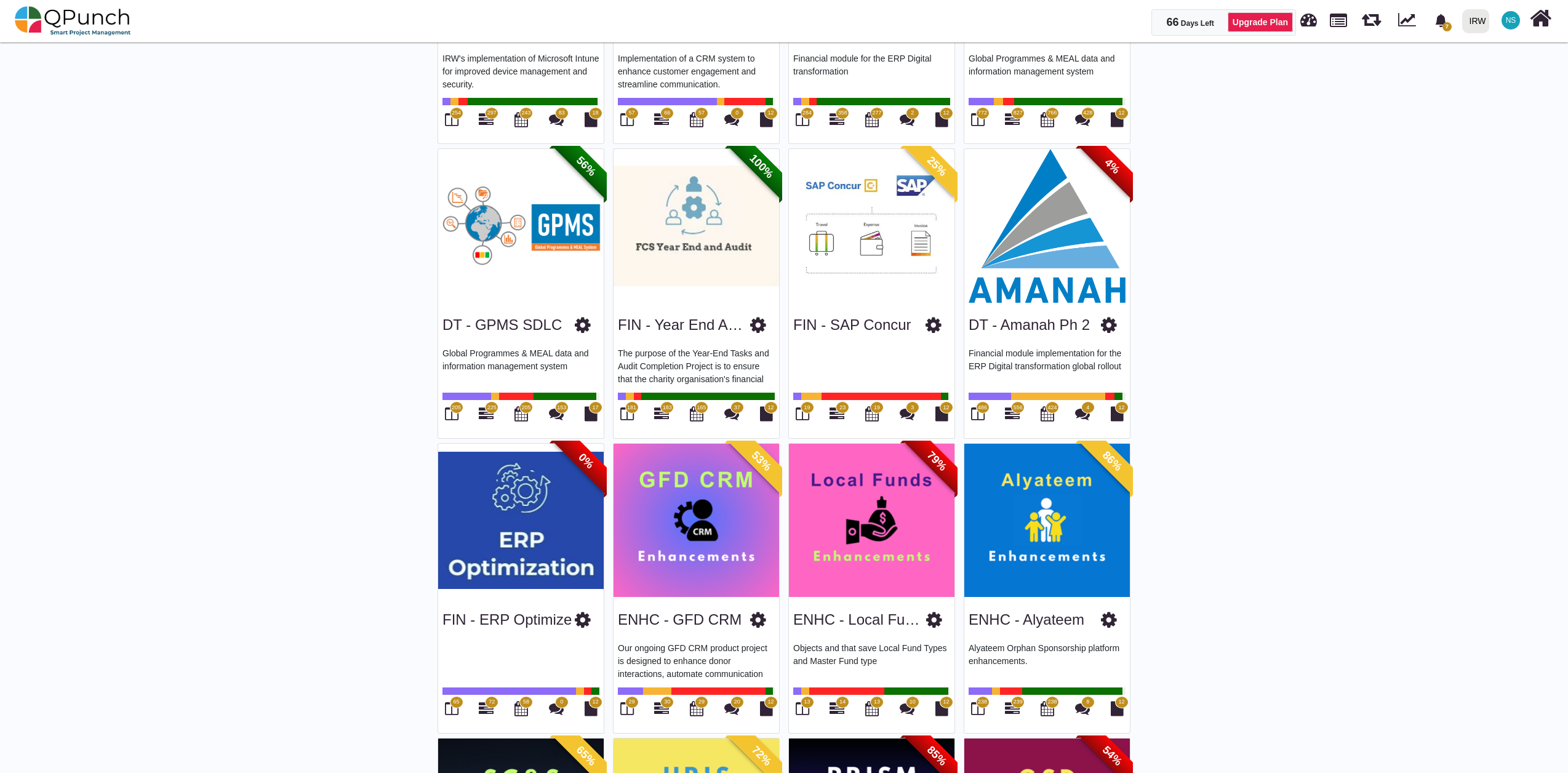
scroll to position [410, 0]
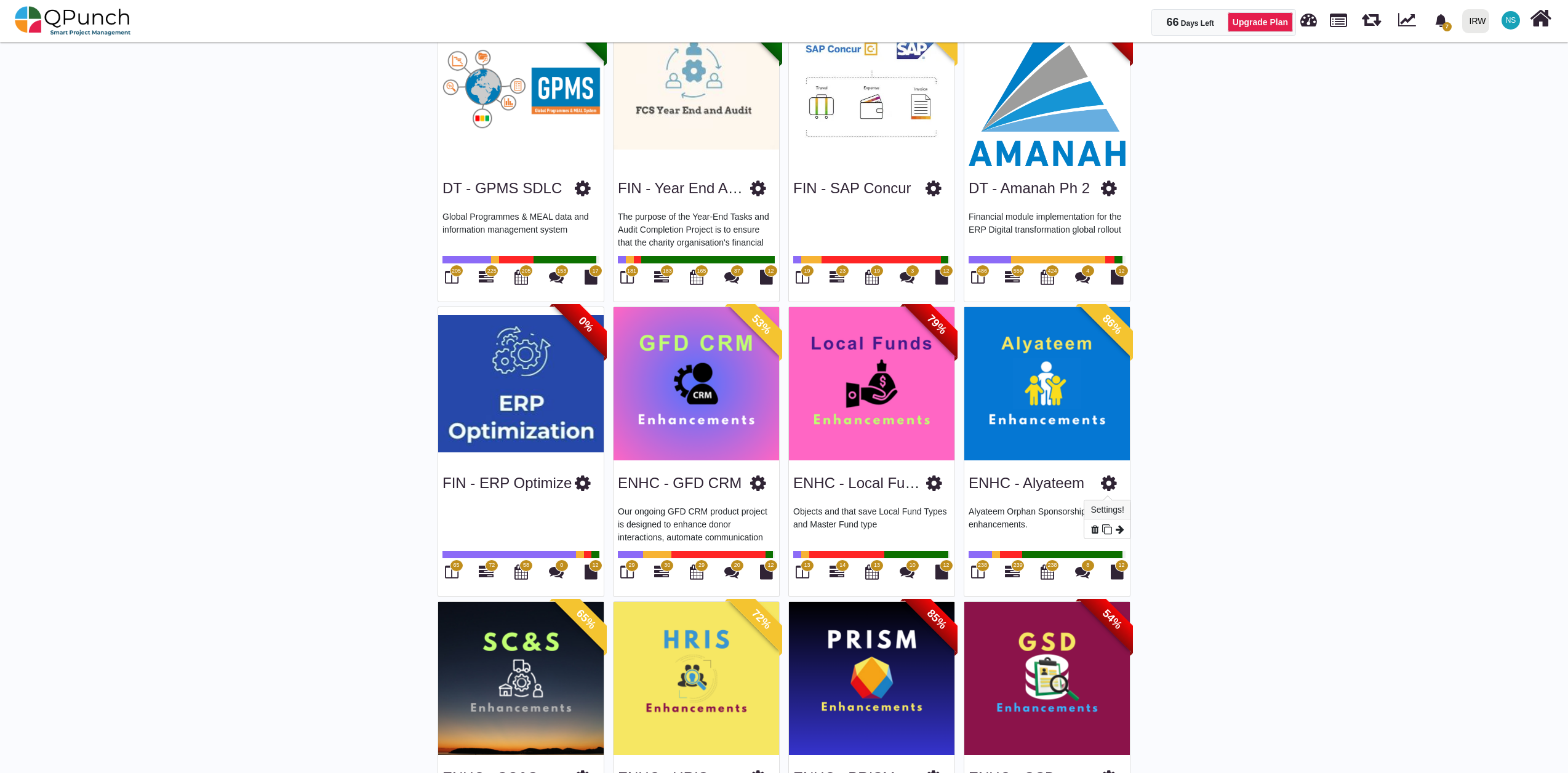
click at [1043, 477] on icon at bounding box center [1109, 483] width 16 height 18
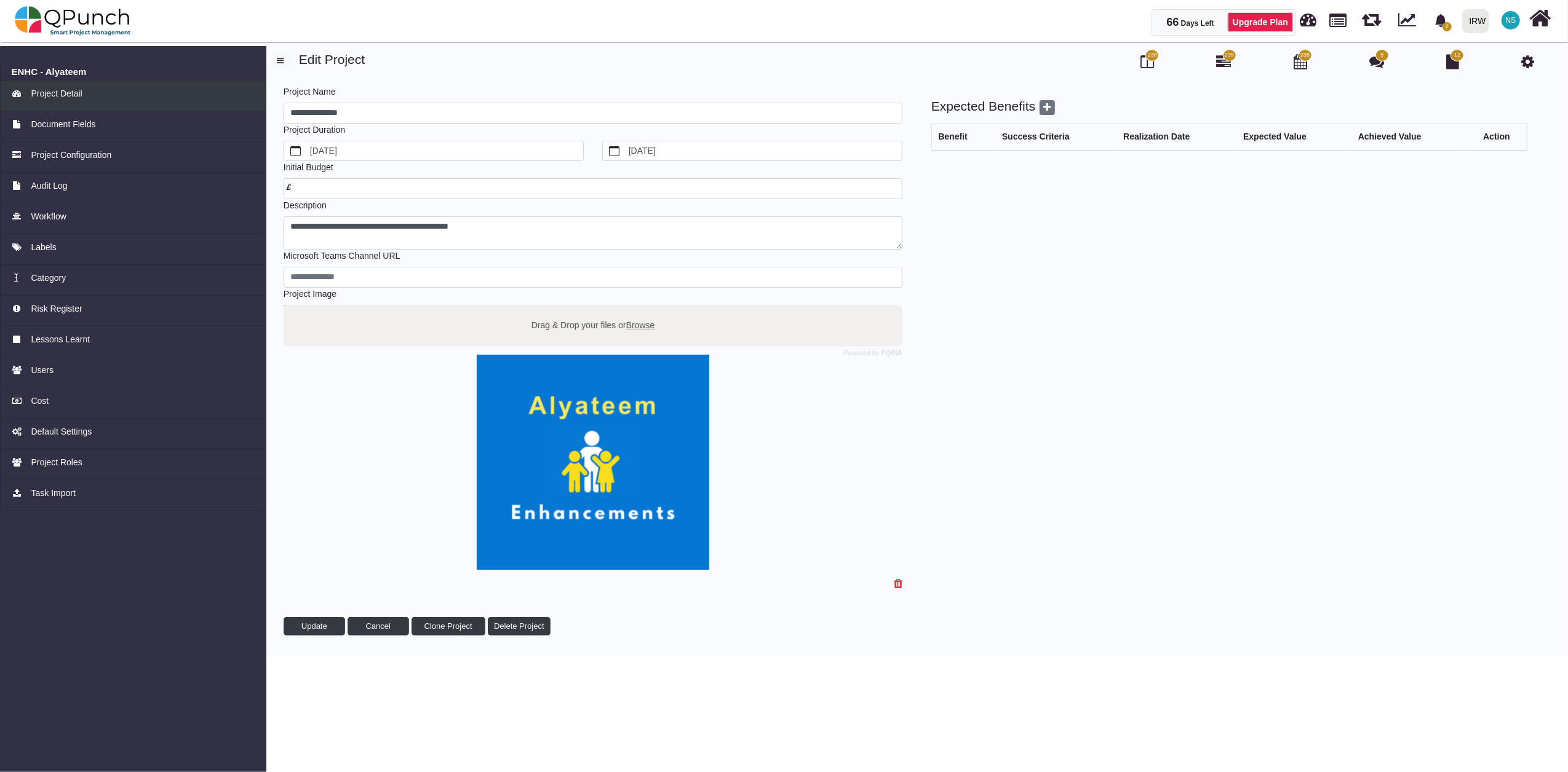
click at [78, 92] on span "Project Detail" at bounding box center [56, 94] width 51 height 13
click at [76, 154] on span "Project Configuration" at bounding box center [71, 155] width 81 height 13
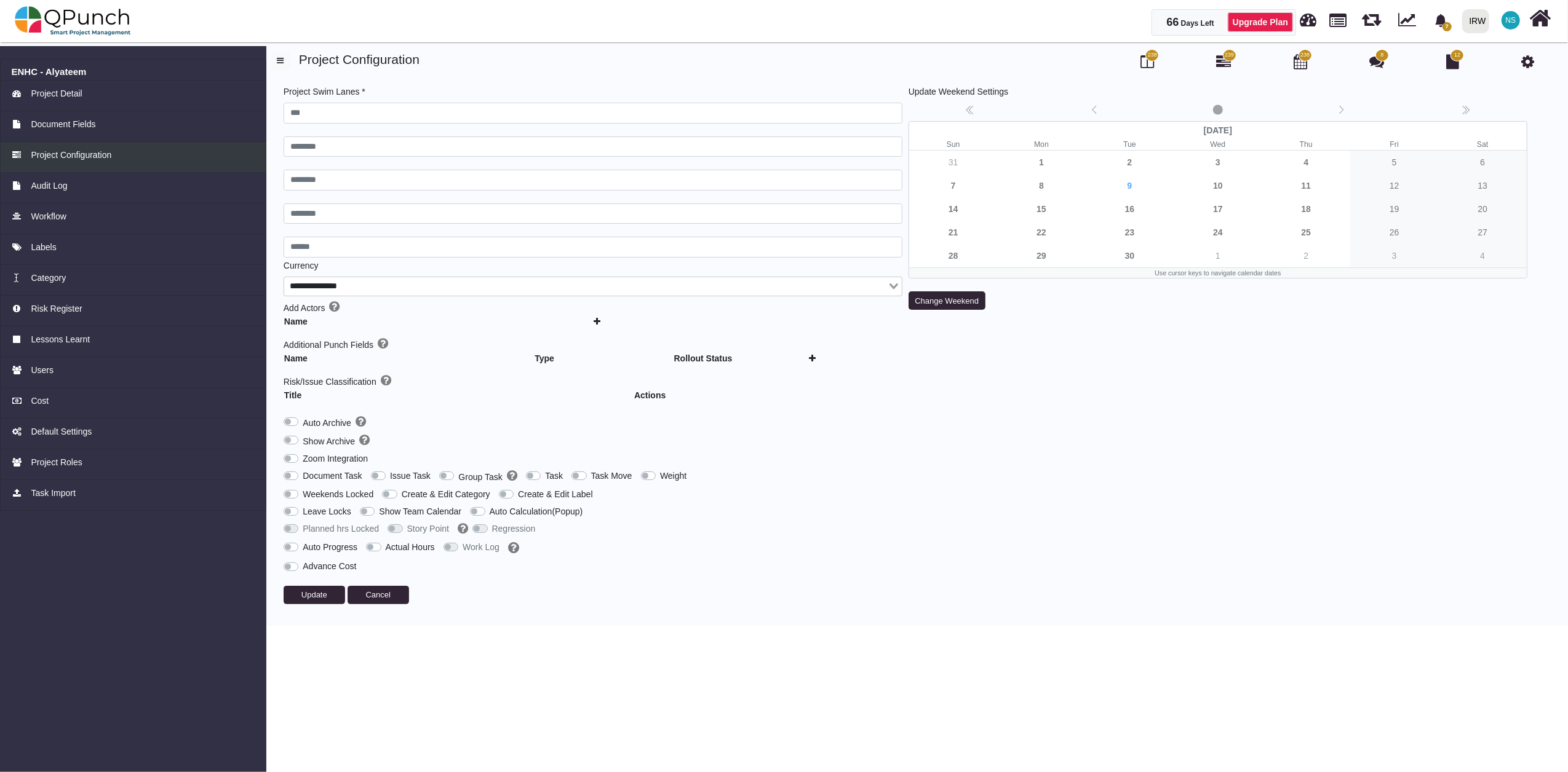
type input "***"
type input "********"
type input "******"
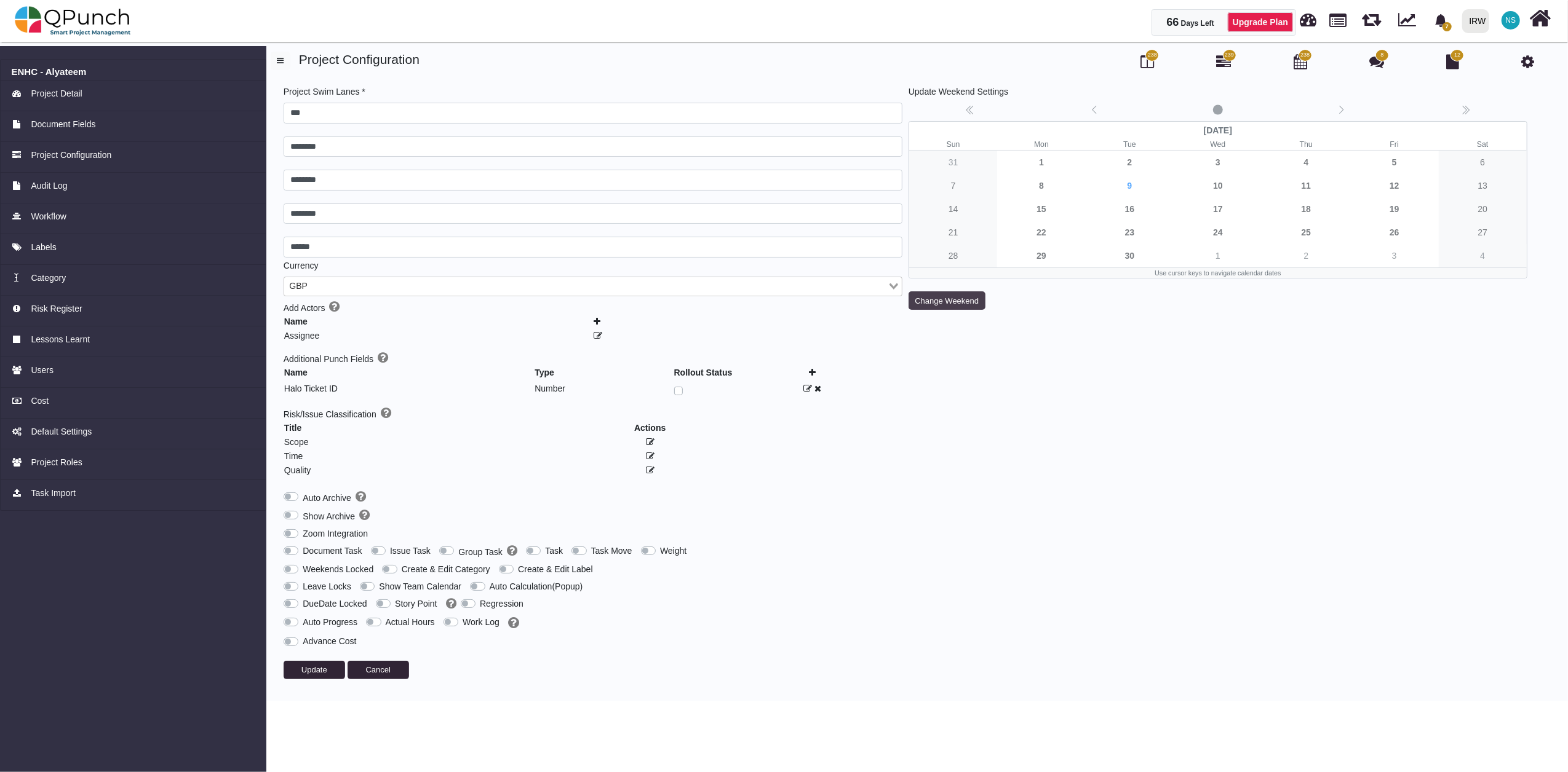
click at [943, 298] on button "Change Weekend" at bounding box center [947, 301] width 77 height 18
click at [1031, 337] on option "******" at bounding box center [1025, 339] width 46 height 12
select select "*"
click at [1026, 352] on option "********" at bounding box center [1025, 351] width 46 height 12
click at [458, 477] on label "Group Task" at bounding box center [487, 552] width 59 height 14
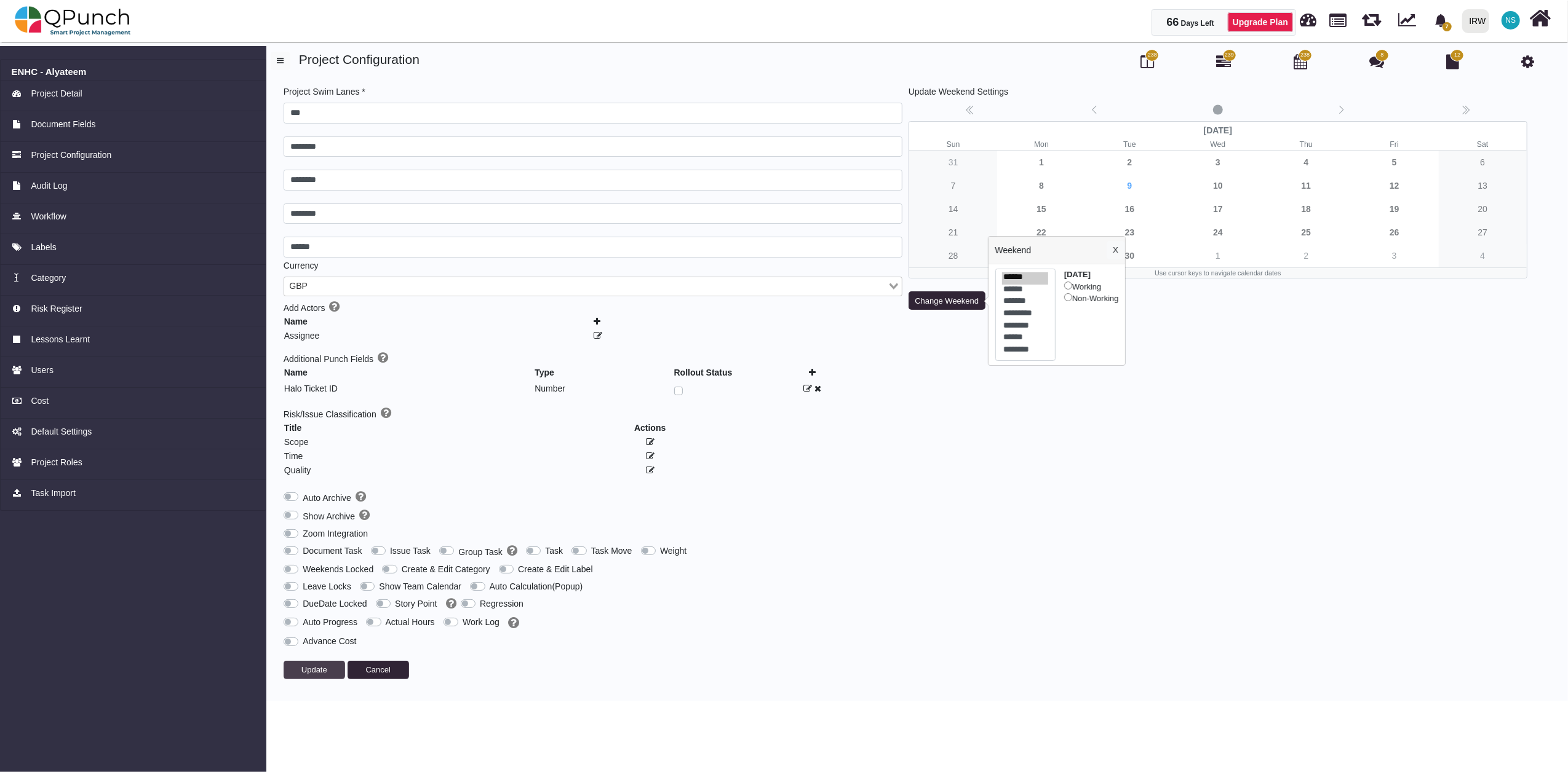
click at [308, 477] on span "Update" at bounding box center [315, 670] width 26 height 9
click at [75, 30] on img at bounding box center [72, 21] width 117 height 37
